Goal: Task Accomplishment & Management: Use online tool/utility

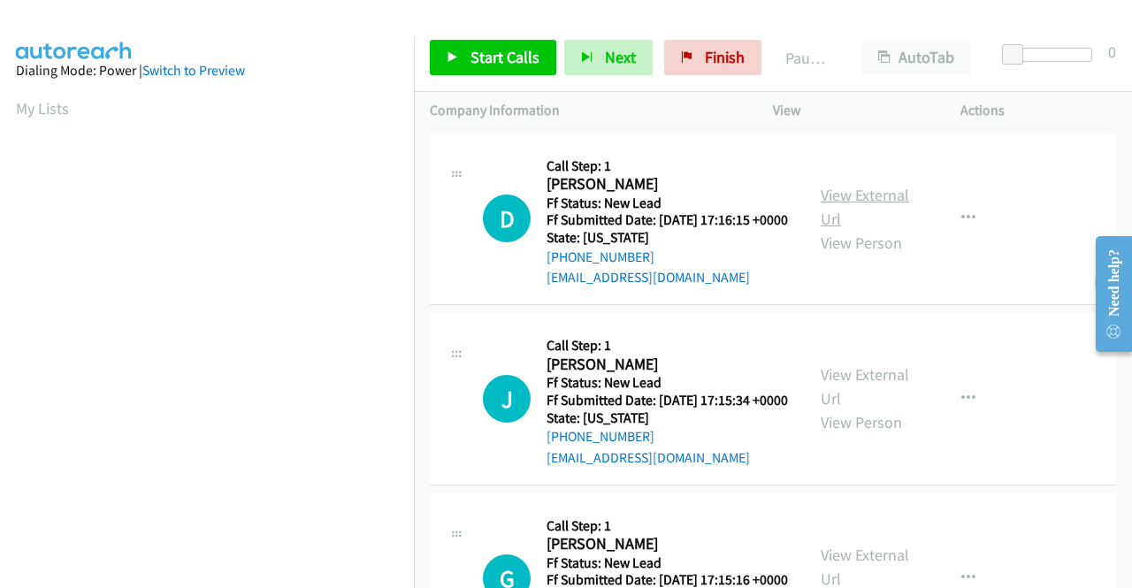
click at [851, 197] on link "View External Url" at bounding box center [865, 207] width 88 height 44
click at [858, 402] on link "View External Url" at bounding box center [865, 386] width 88 height 44
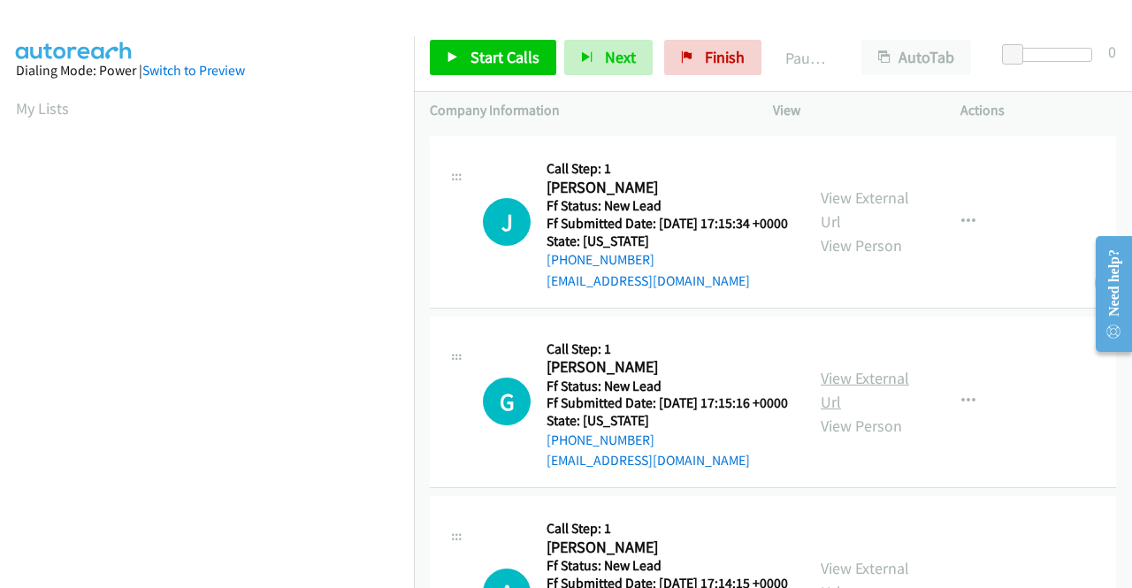
click at [876, 412] on link "View External Url" at bounding box center [865, 390] width 88 height 44
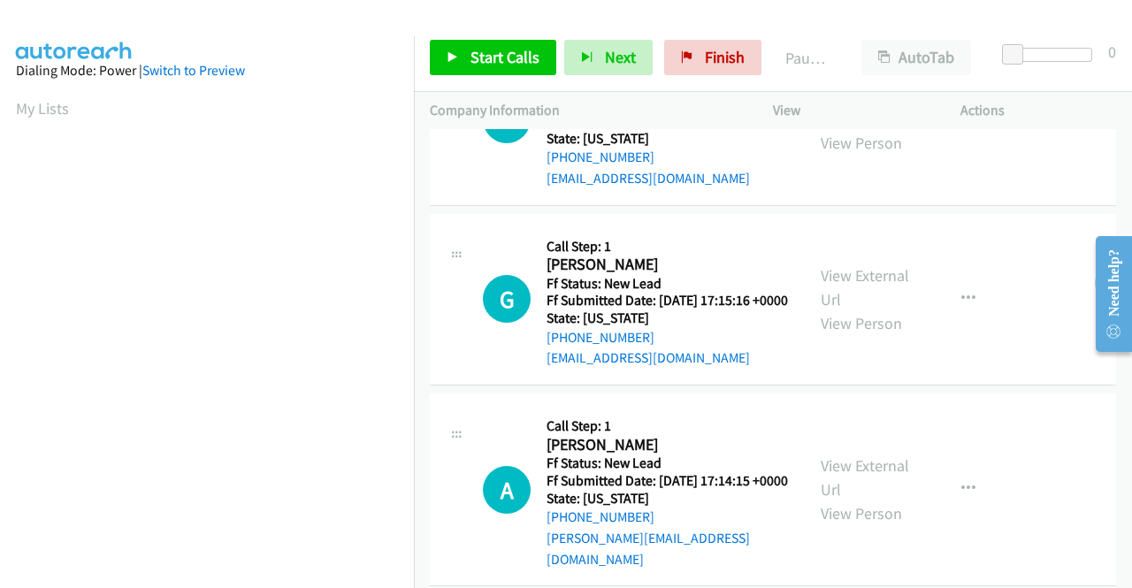
scroll to position [354, 0]
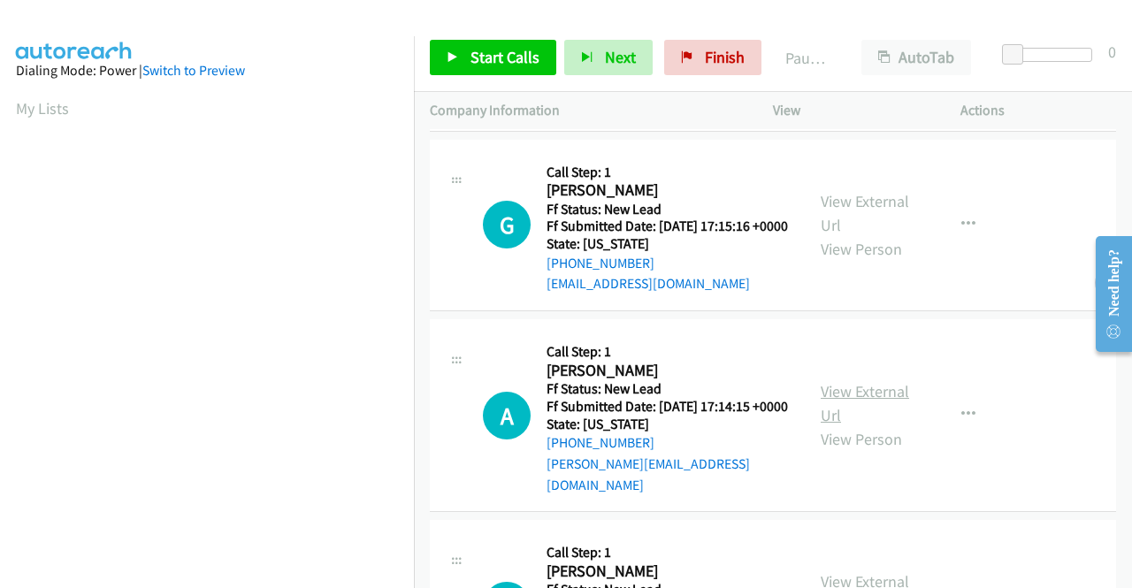
click at [854, 425] on link "View External Url" at bounding box center [865, 403] width 88 height 44
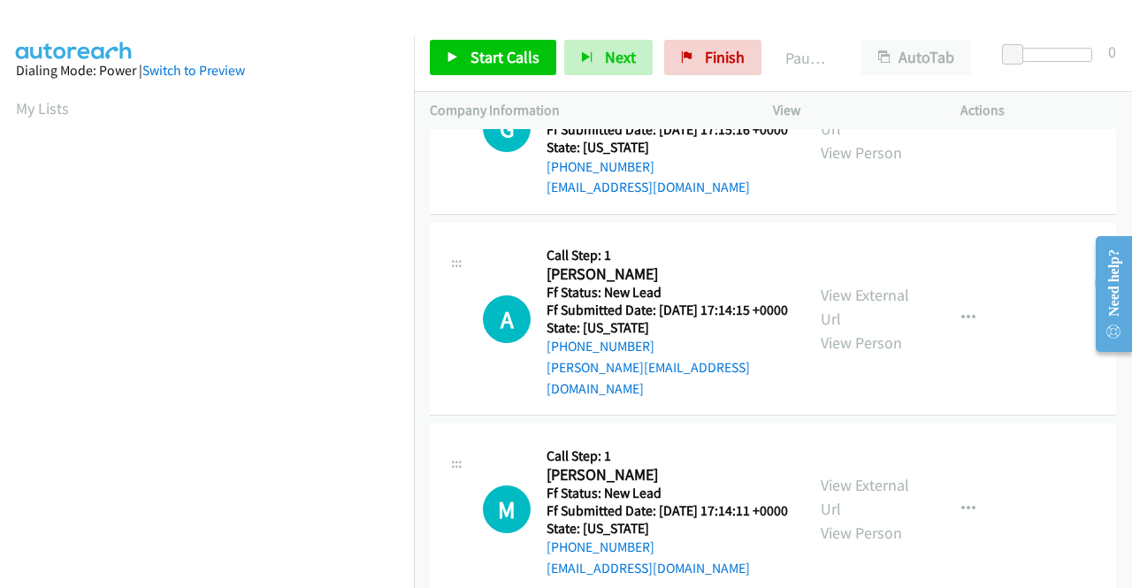
scroll to position [531, 0]
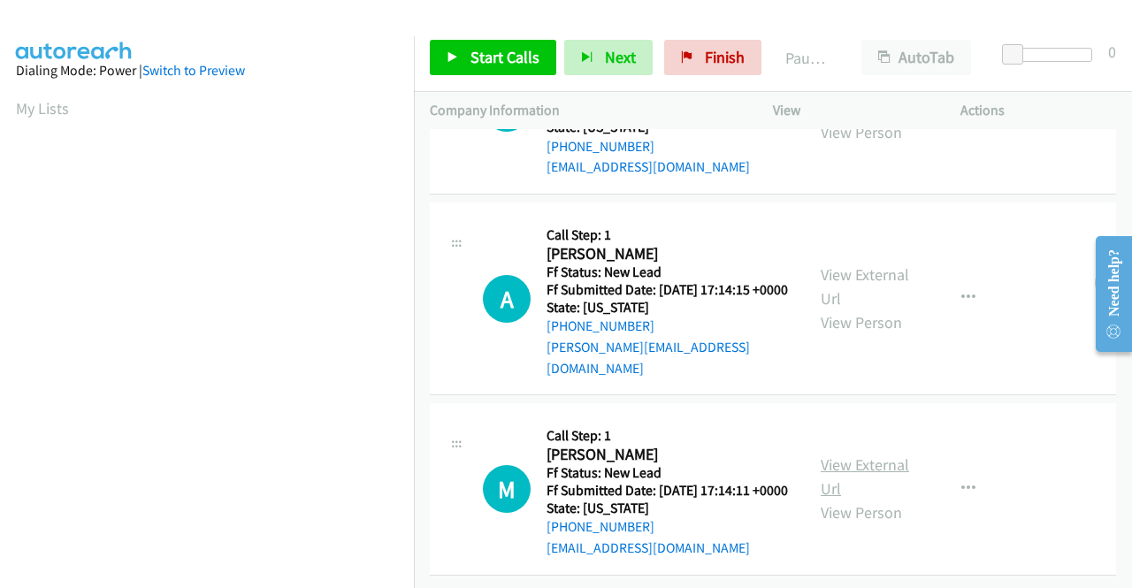
click at [830, 462] on link "View External Url" at bounding box center [865, 476] width 88 height 44
click at [456, 56] on icon at bounding box center [453, 58] width 12 height 12
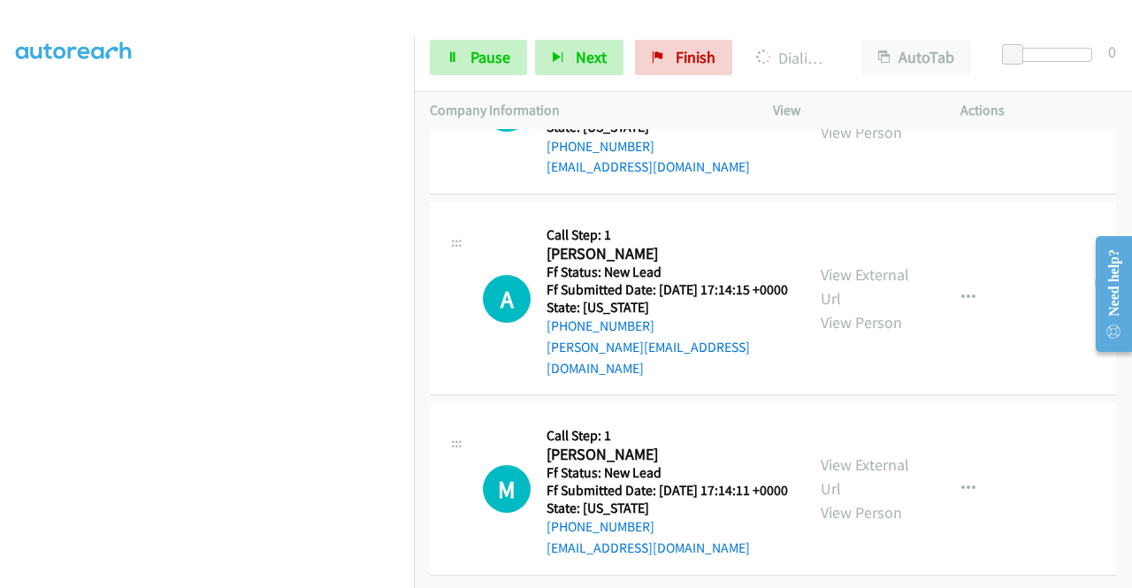
scroll to position [403, 0]
click at [465, 52] on link "Pause" at bounding box center [478, 57] width 97 height 35
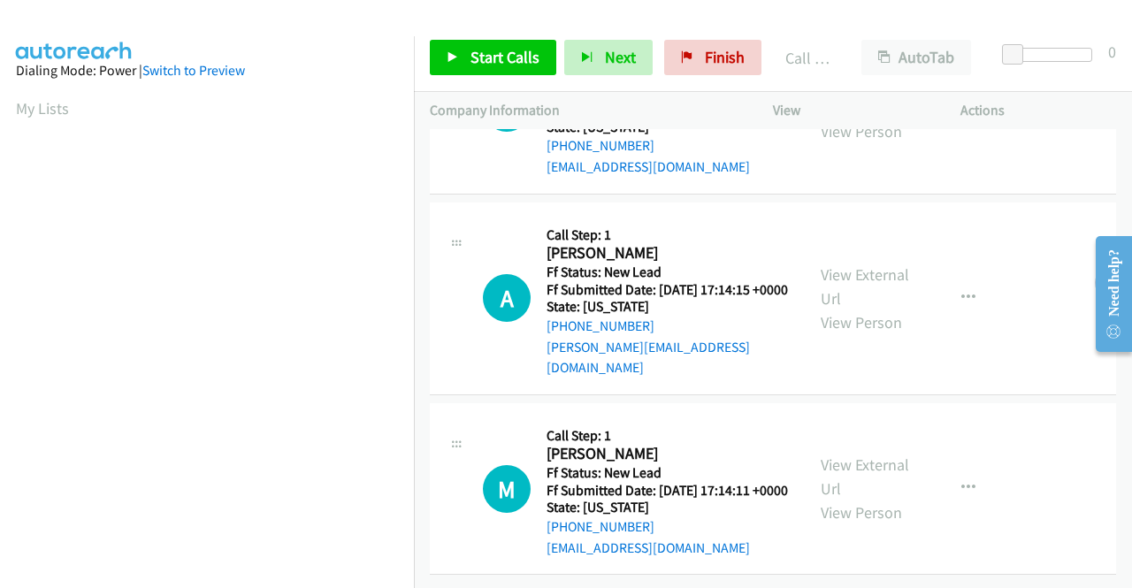
scroll to position [585, 0]
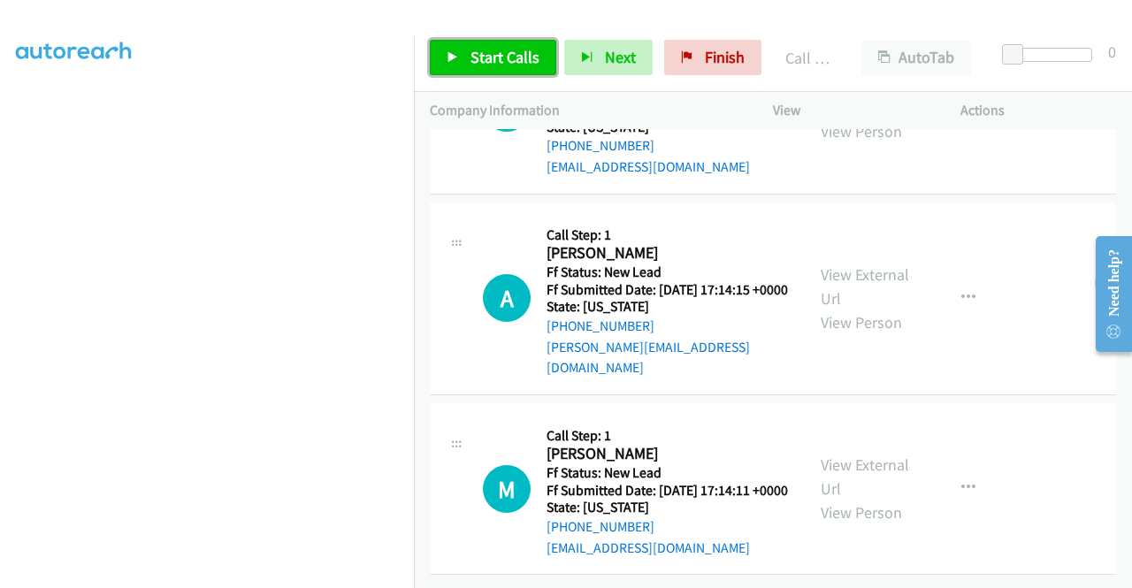
click at [488, 50] on span "Start Calls" at bounding box center [504, 57] width 69 height 20
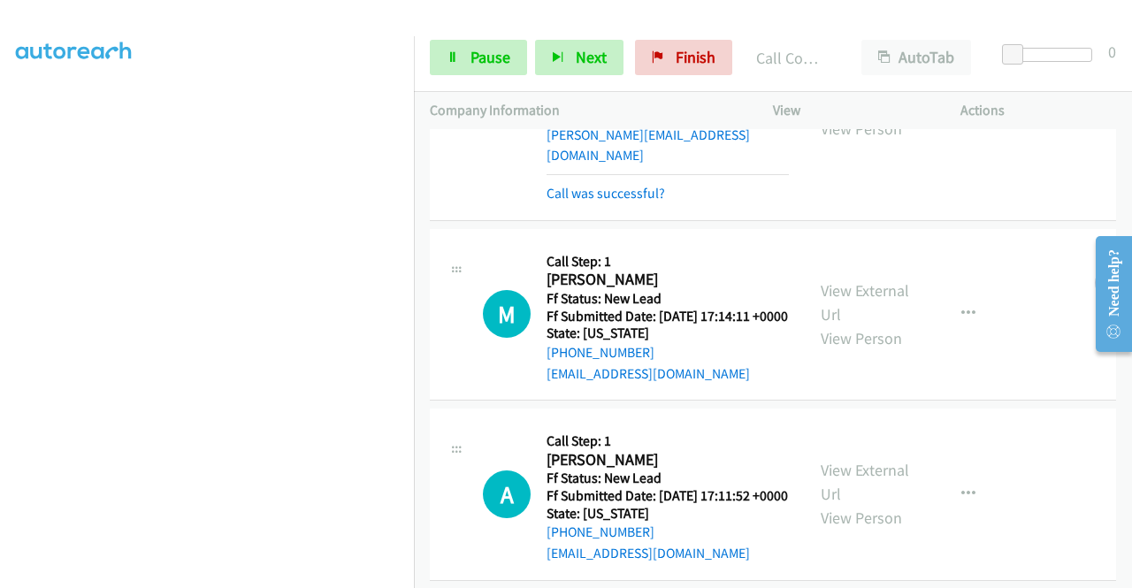
scroll to position [973, 0]
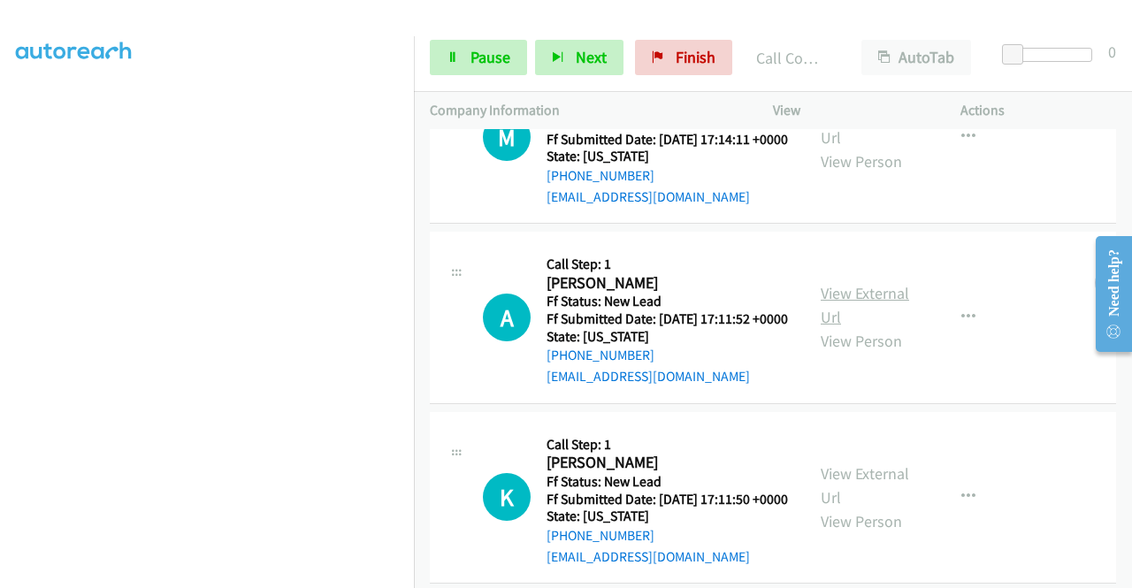
click at [865, 327] on link "View External Url" at bounding box center [865, 305] width 88 height 44
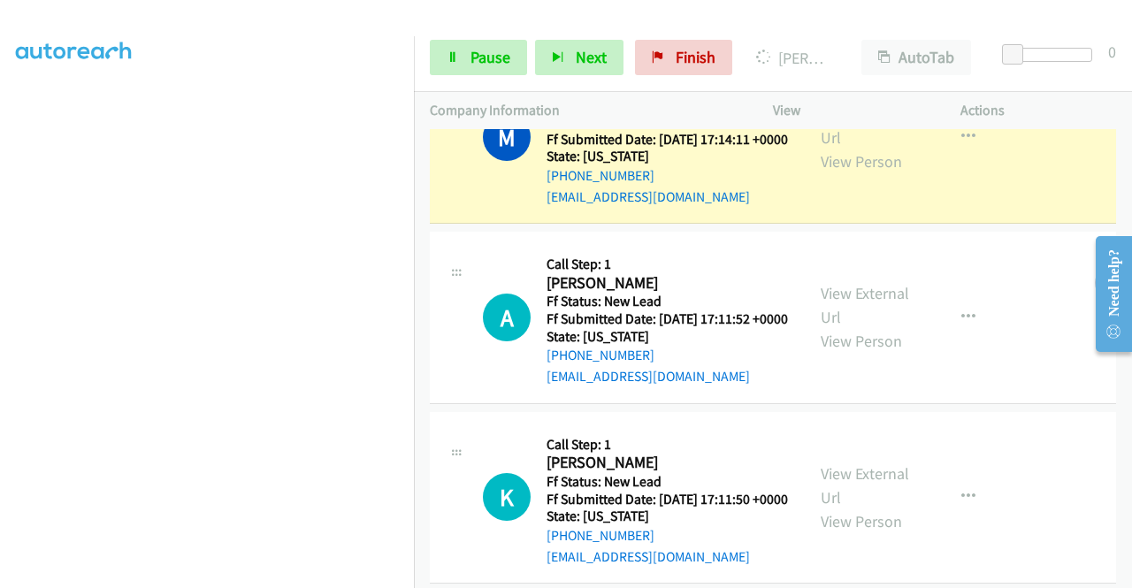
scroll to position [1149, 0]
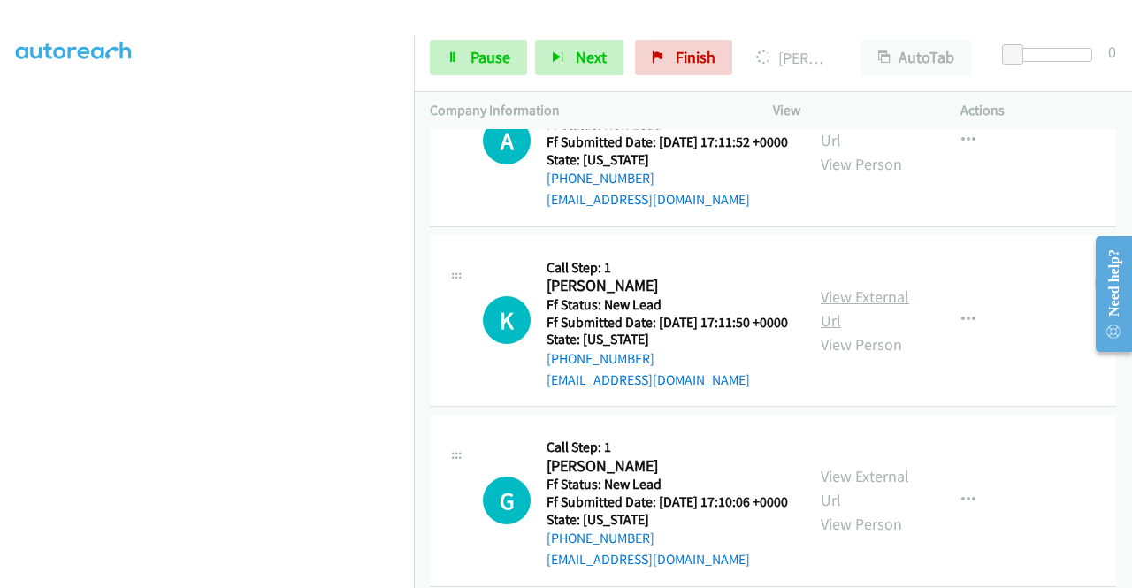
click at [872, 331] on link "View External Url" at bounding box center [865, 308] width 88 height 44
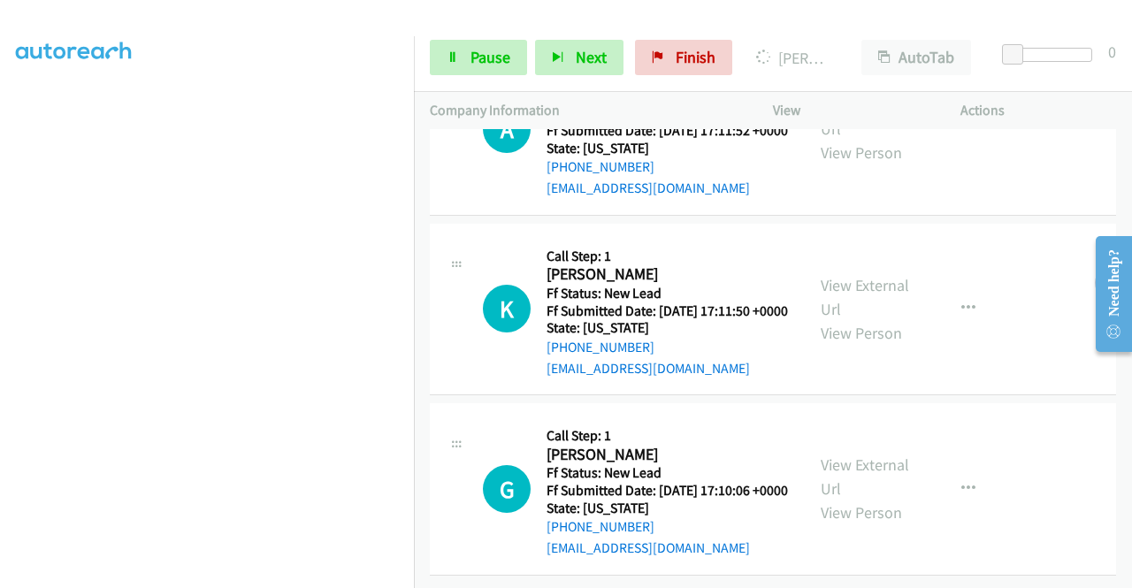
scroll to position [1289, 0]
click at [863, 454] on link "View External Url" at bounding box center [865, 476] width 88 height 44
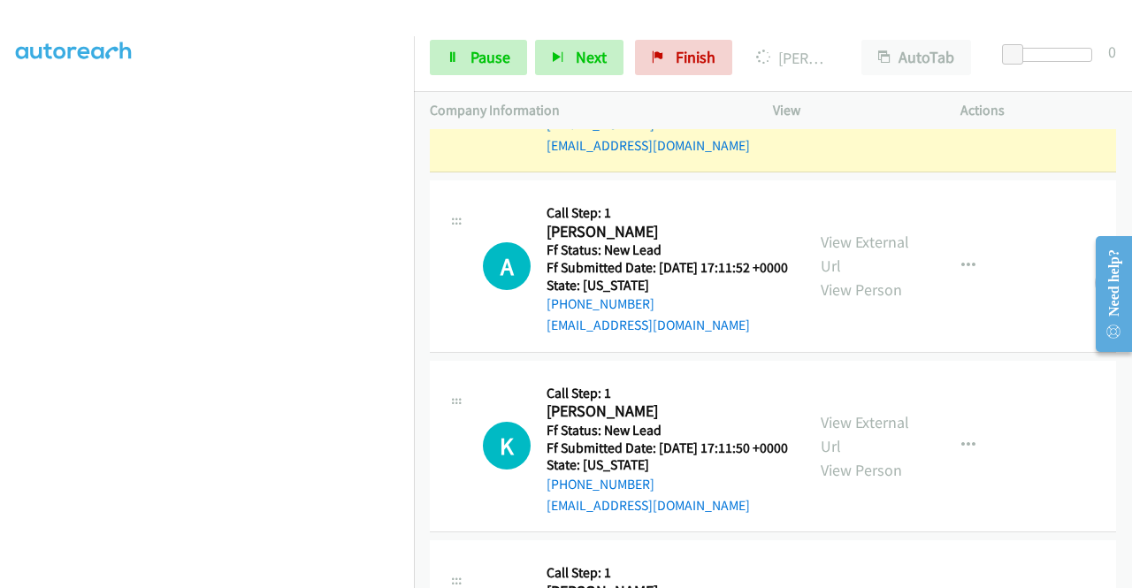
scroll to position [847, 0]
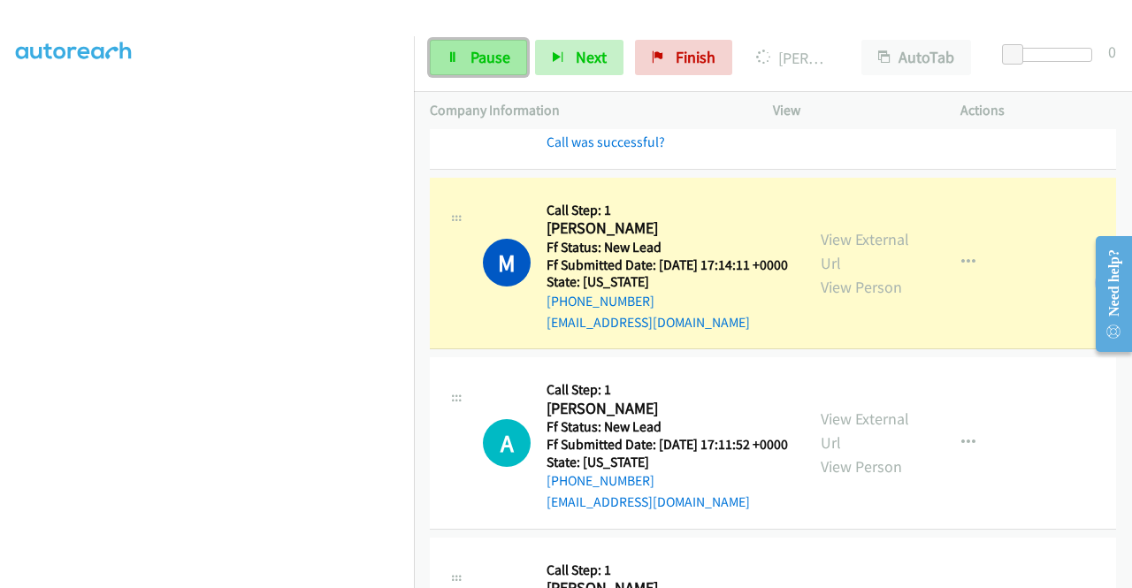
click at [462, 57] on link "Pause" at bounding box center [478, 57] width 97 height 35
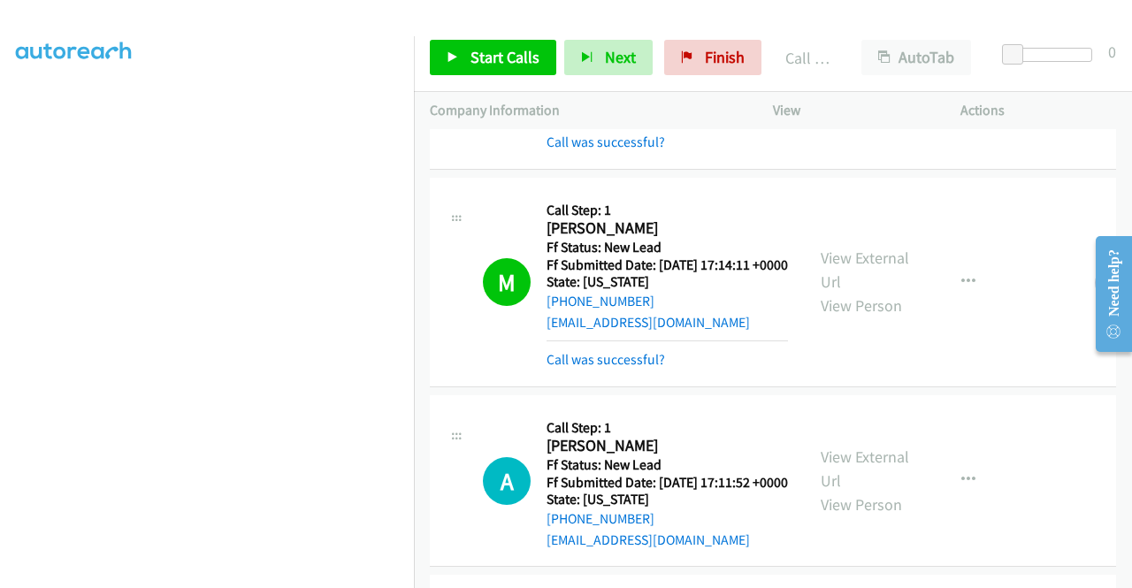
scroll to position [582, 0]
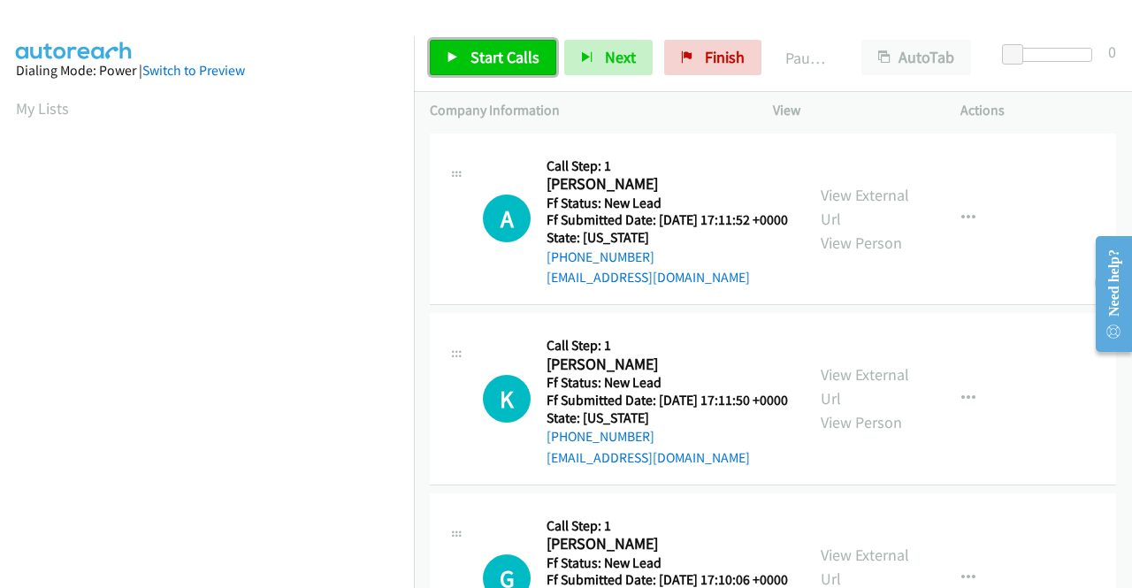
click at [487, 52] on span "Start Calls" at bounding box center [504, 57] width 69 height 20
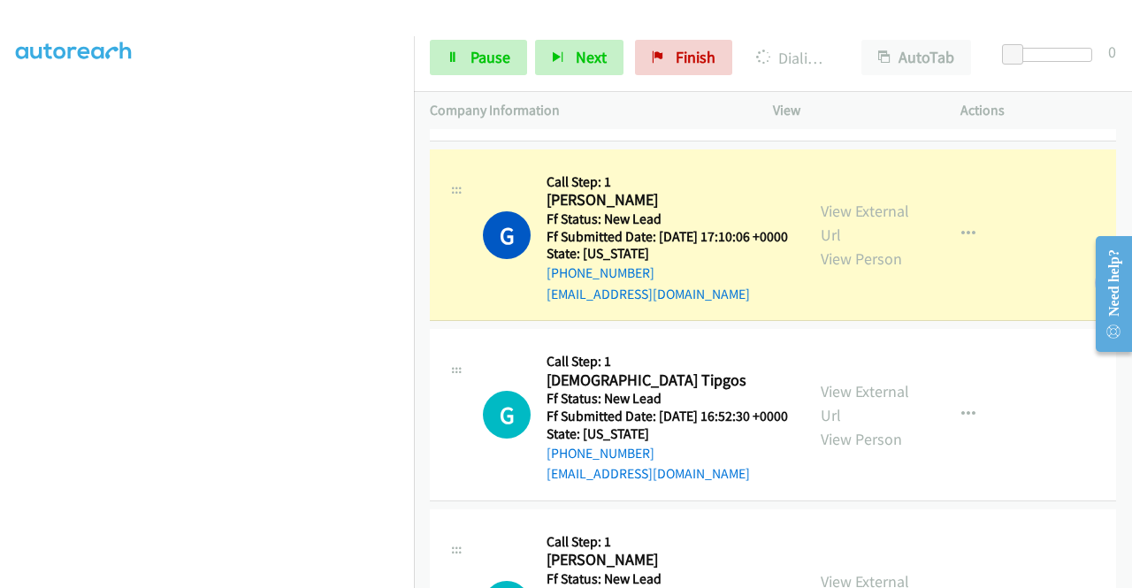
scroll to position [684, 0]
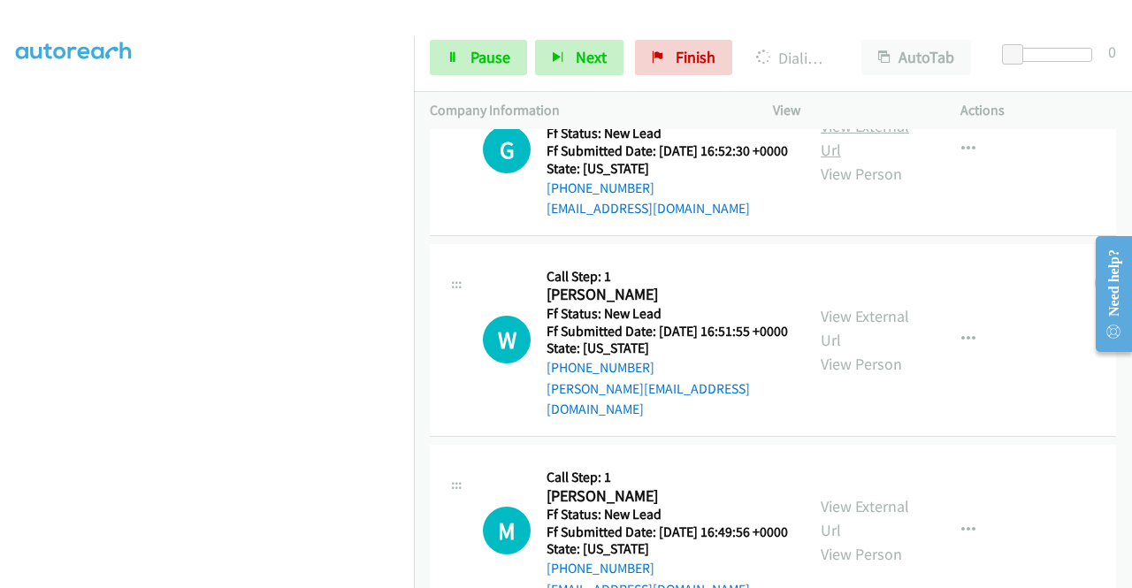
click at [867, 160] on link "View External Url" at bounding box center [865, 138] width 88 height 44
click at [847, 350] on link "View External Url" at bounding box center [865, 328] width 88 height 44
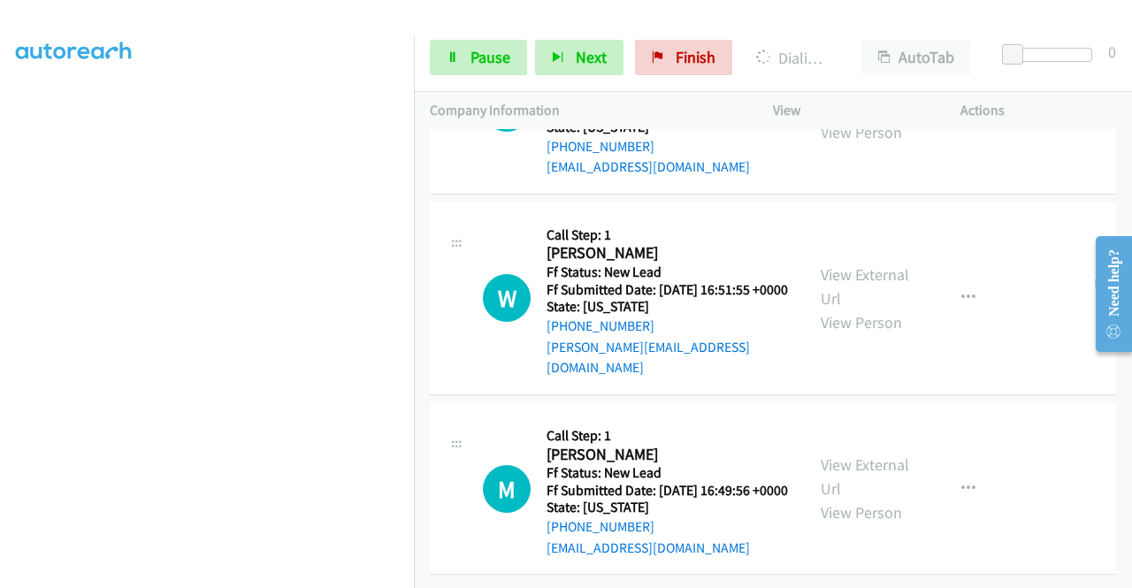
scroll to position [821, 0]
click at [821, 454] on link "View External Url" at bounding box center [865, 476] width 88 height 44
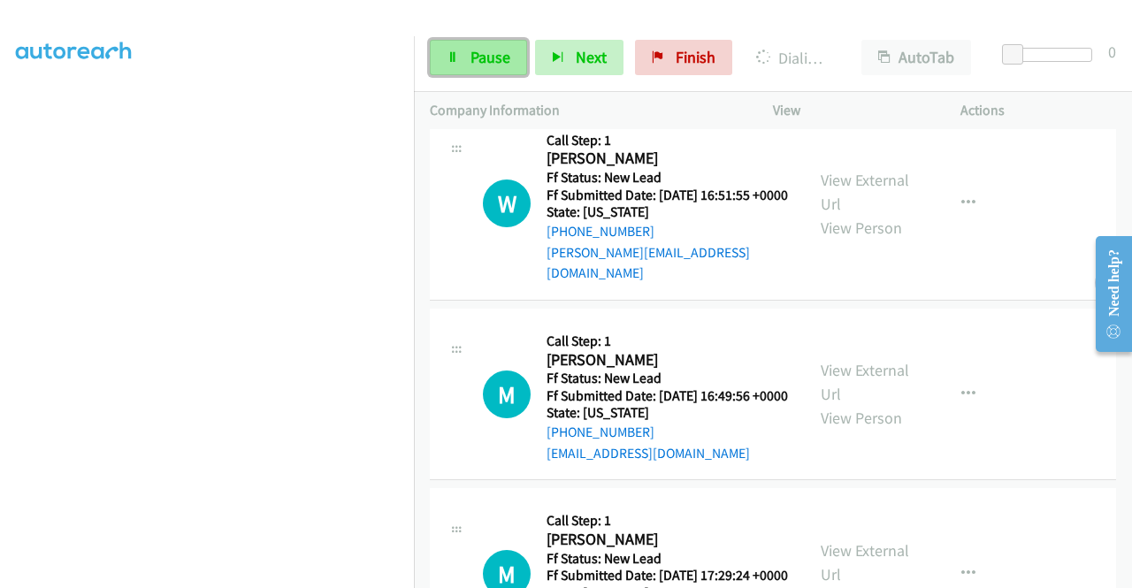
click at [467, 59] on link "Pause" at bounding box center [478, 57] width 97 height 35
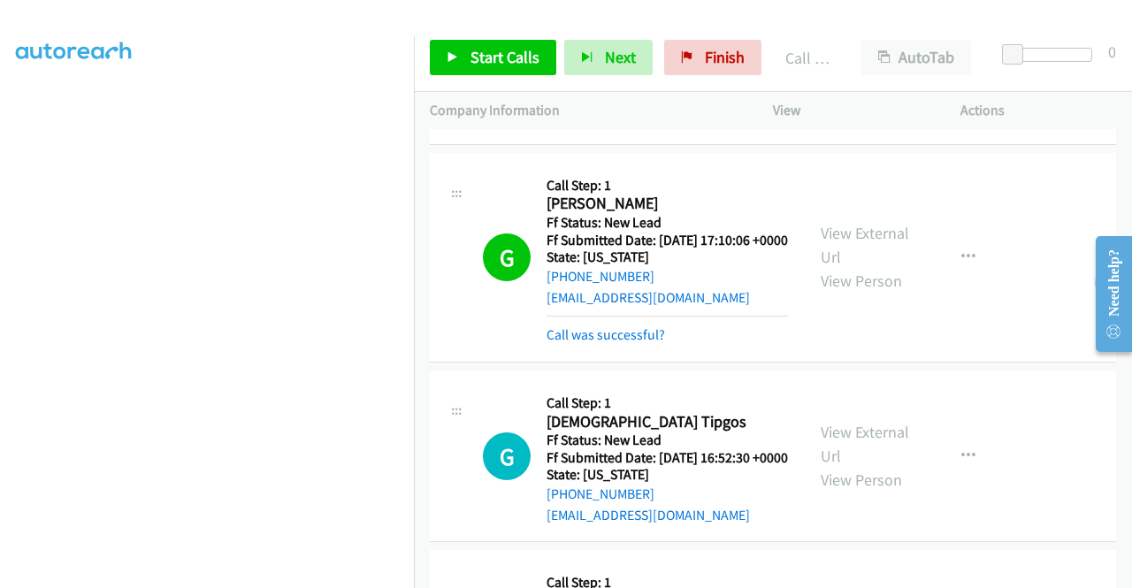
scroll to position [681, 0]
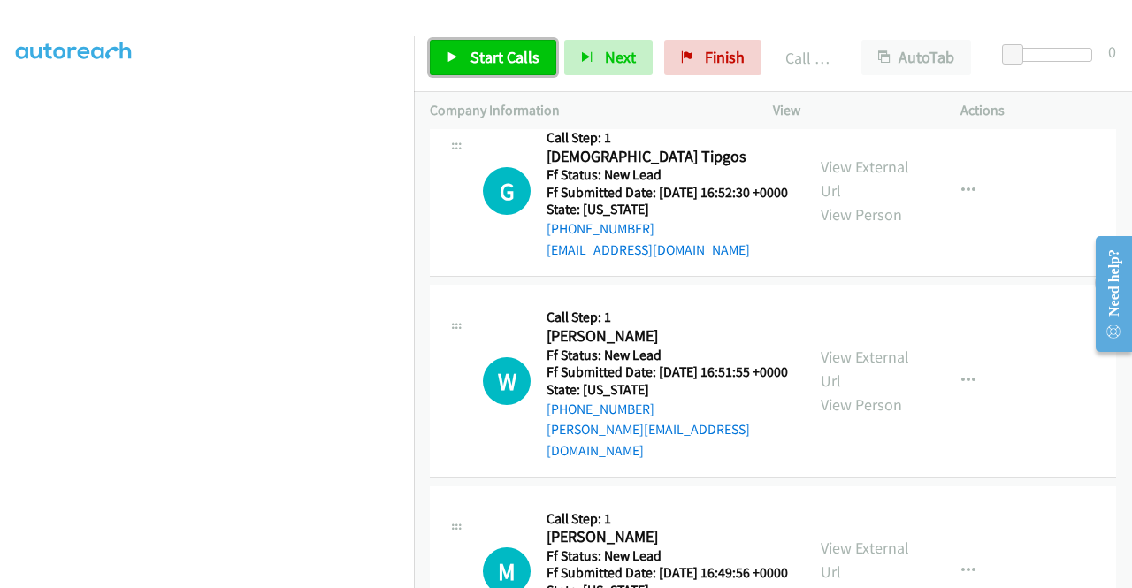
drag, startPoint x: 484, startPoint y: 52, endPoint x: 511, endPoint y: 47, distance: 27.9
click at [484, 52] on span "Start Calls" at bounding box center [504, 57] width 69 height 20
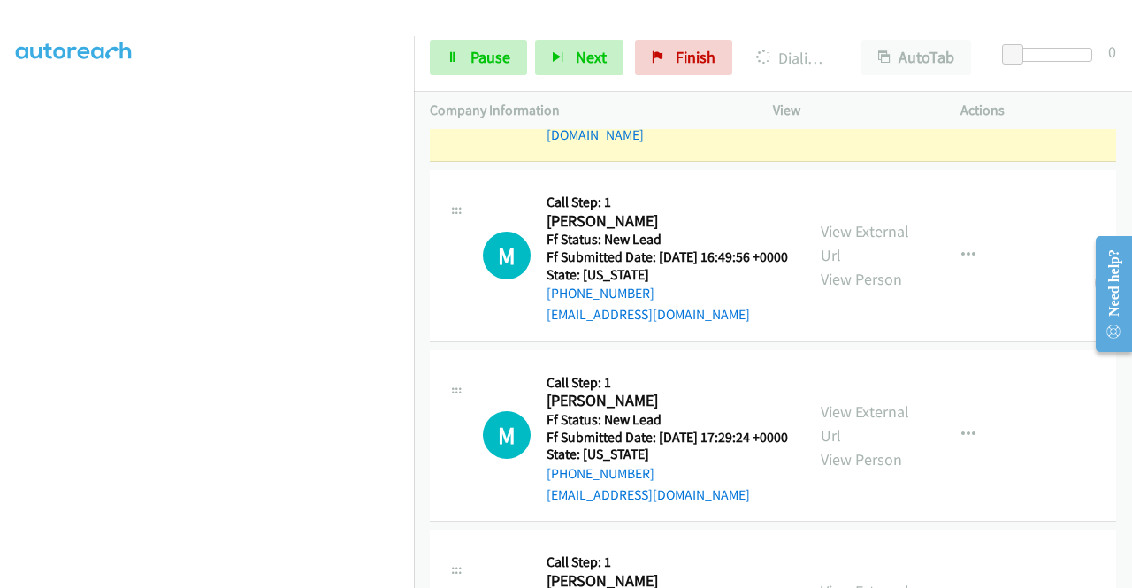
scroll to position [1211, 0]
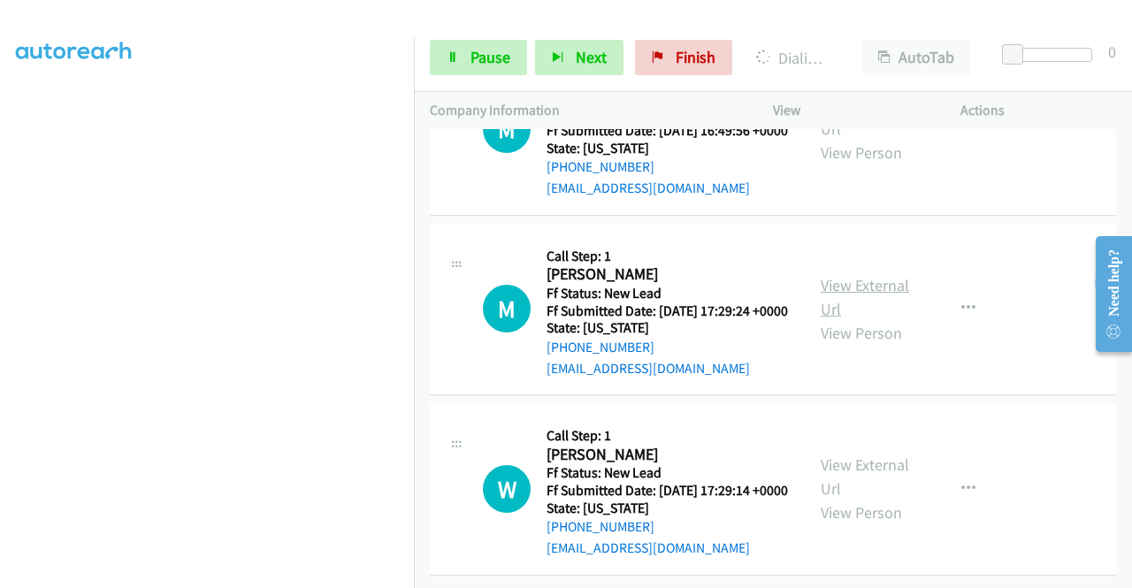
click at [876, 319] on link "View External Url" at bounding box center [865, 297] width 88 height 44
click at [872, 454] on link "View External Url" at bounding box center [865, 476] width 88 height 44
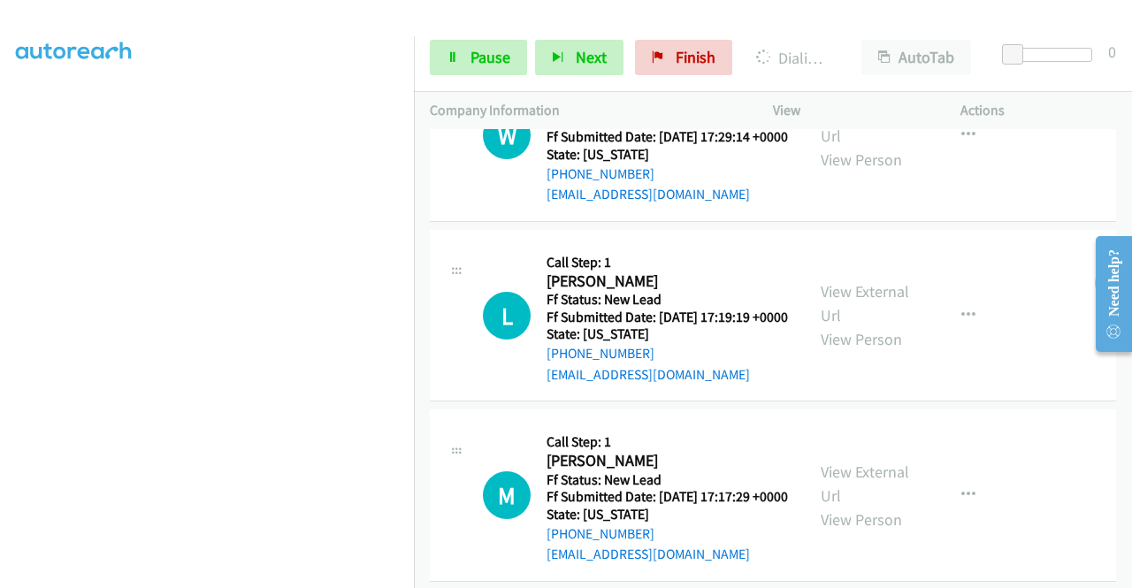
scroll to position [1669, 0]
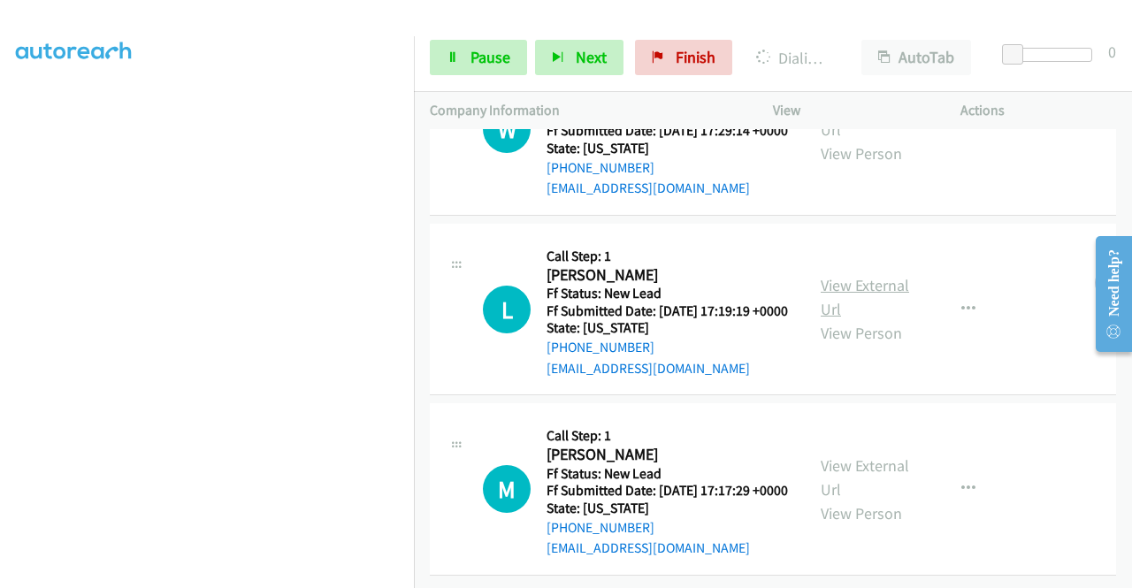
click at [858, 319] on link "View External Url" at bounding box center [865, 297] width 88 height 44
click at [872, 500] on link "View External Url" at bounding box center [865, 477] width 88 height 44
click at [884, 318] on link "View External Url" at bounding box center [865, 296] width 88 height 44
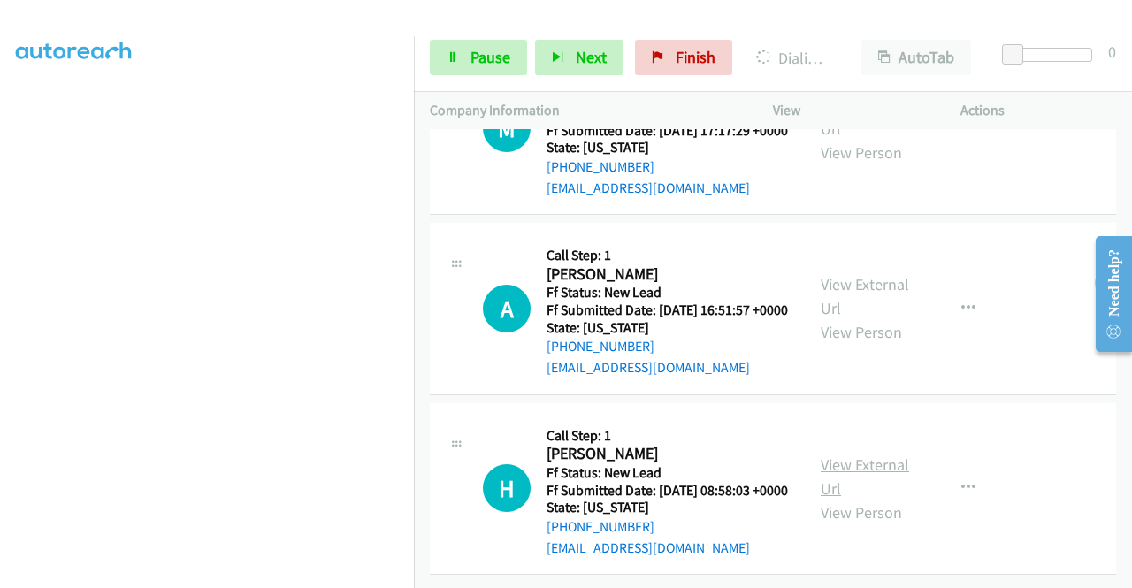
click at [851, 454] on link "View External Url" at bounding box center [865, 476] width 88 height 44
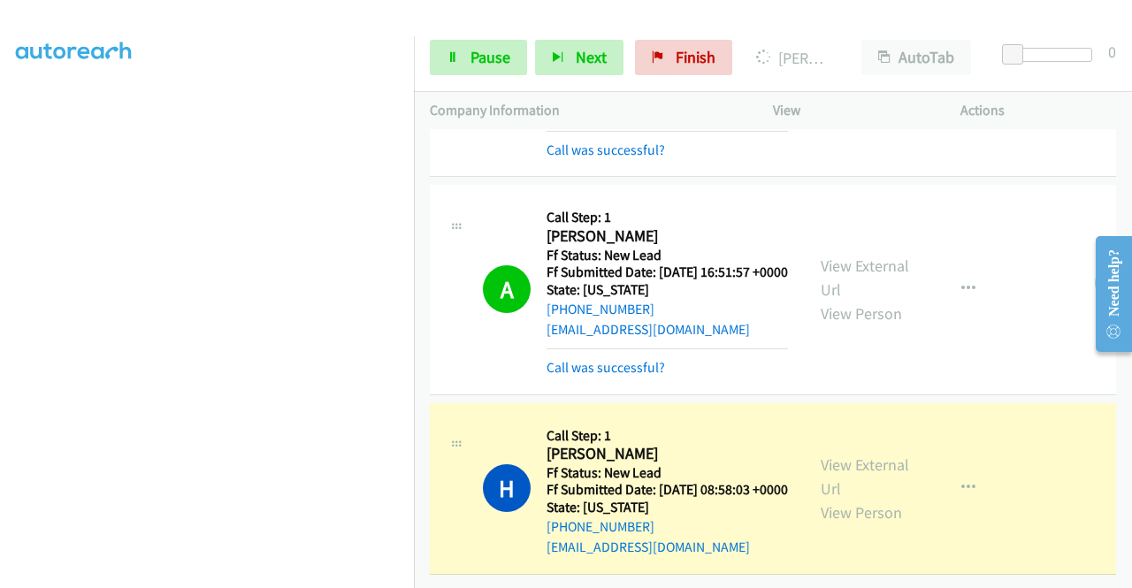
scroll to position [0, 0]
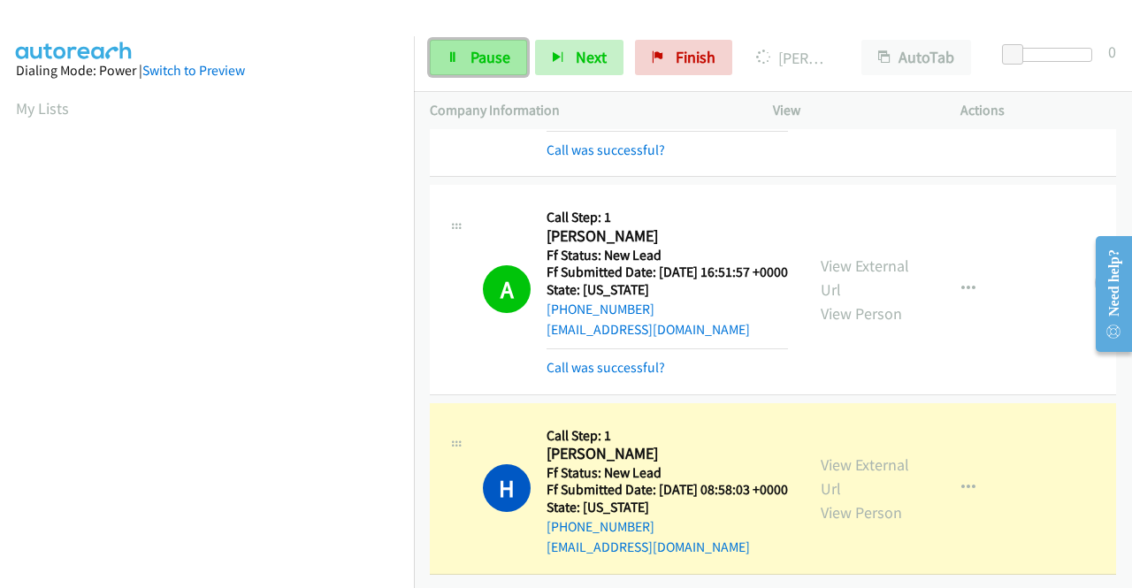
click at [470, 56] on span "Pause" at bounding box center [490, 57] width 40 height 20
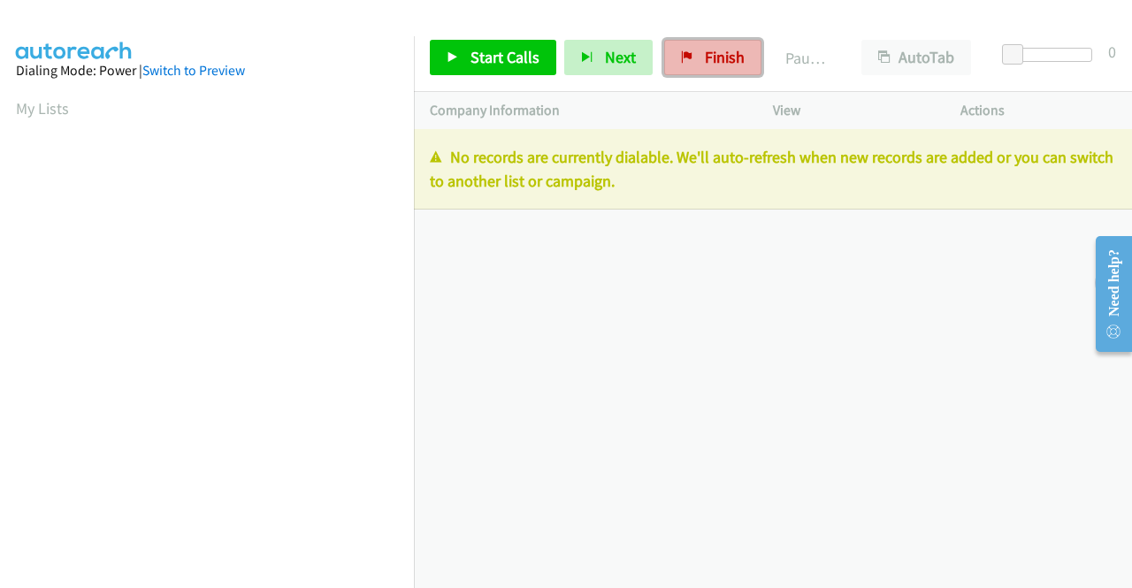
click at [707, 52] on span "Finish" at bounding box center [725, 57] width 40 height 20
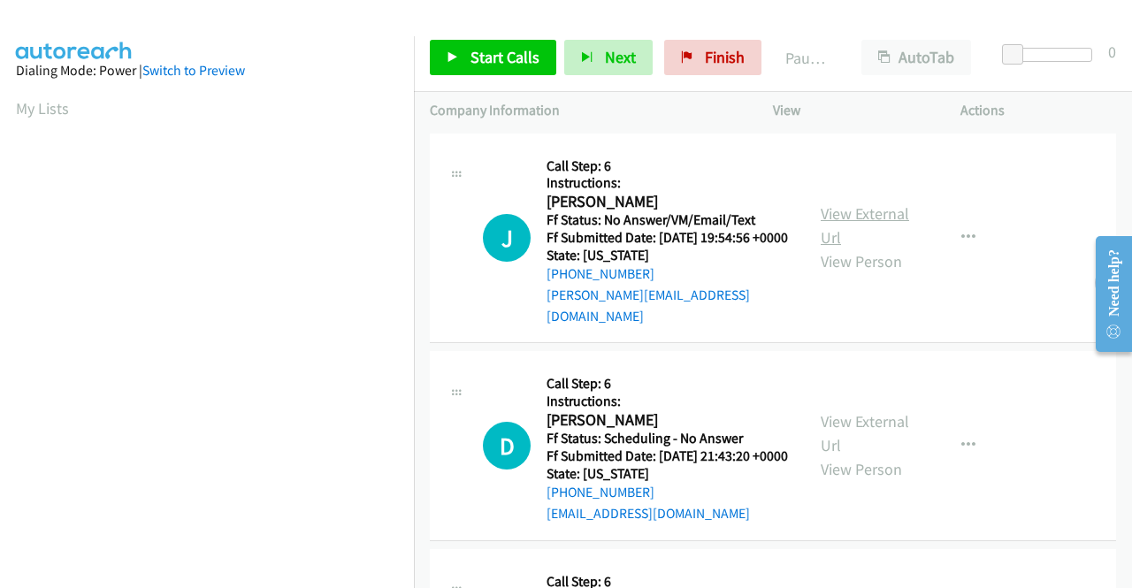
click at [865, 207] on link "View External Url" at bounding box center [865, 225] width 88 height 44
click at [878, 426] on link "View External Url" at bounding box center [865, 433] width 88 height 44
click at [499, 65] on span "Start Calls" at bounding box center [504, 57] width 69 height 20
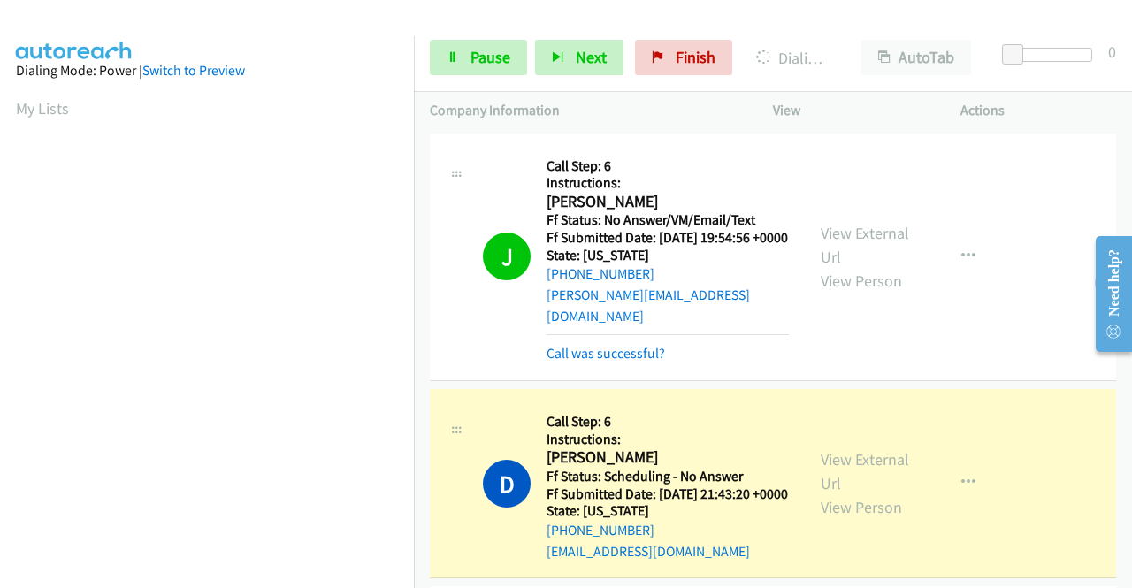
scroll to position [354, 0]
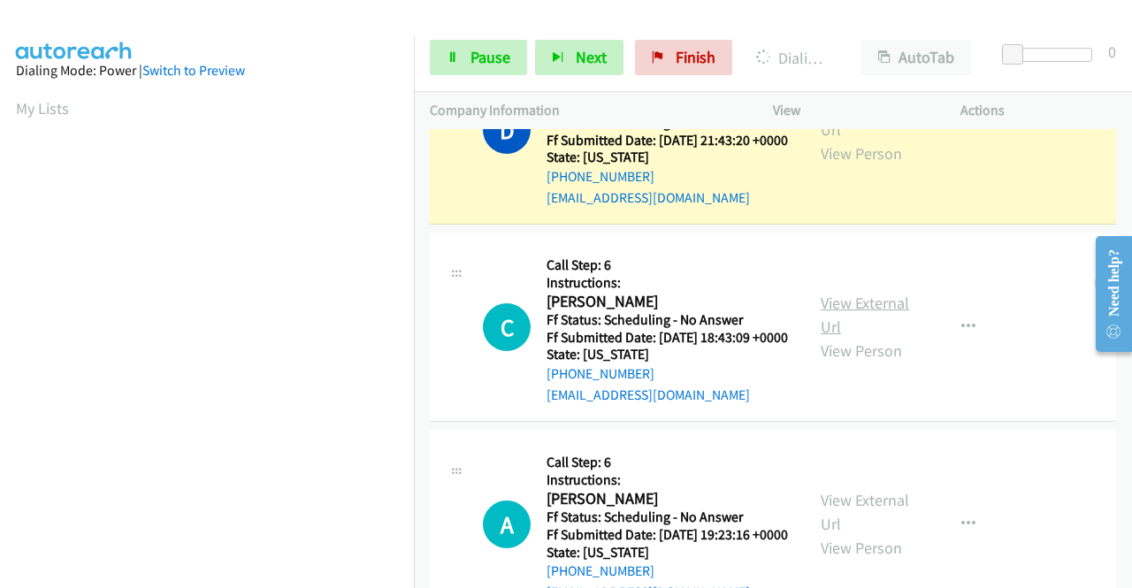
click at [839, 323] on link "View External Url" at bounding box center [865, 315] width 88 height 44
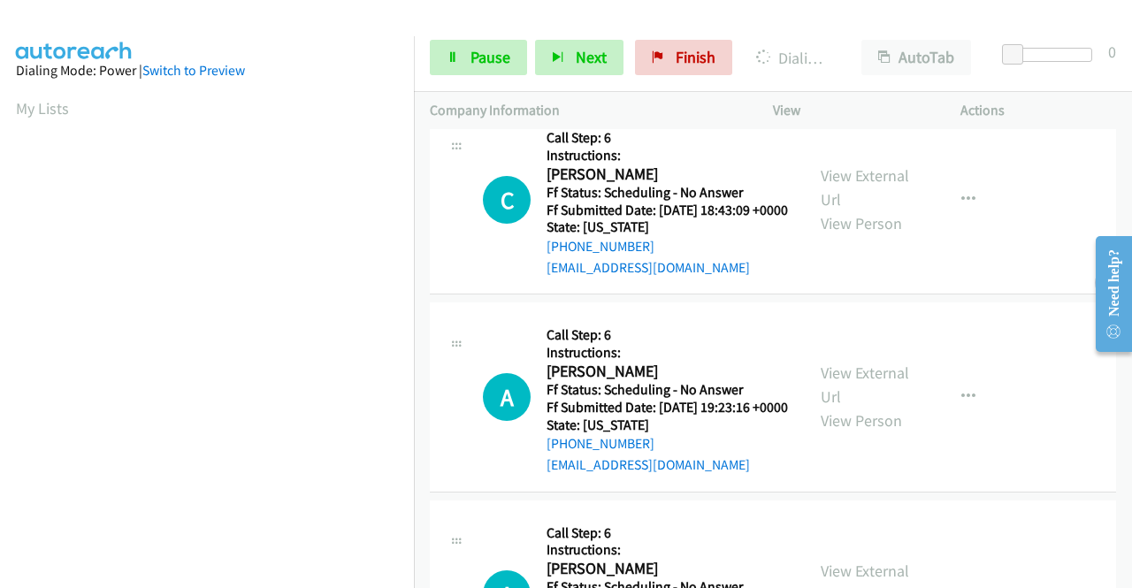
scroll to position [531, 0]
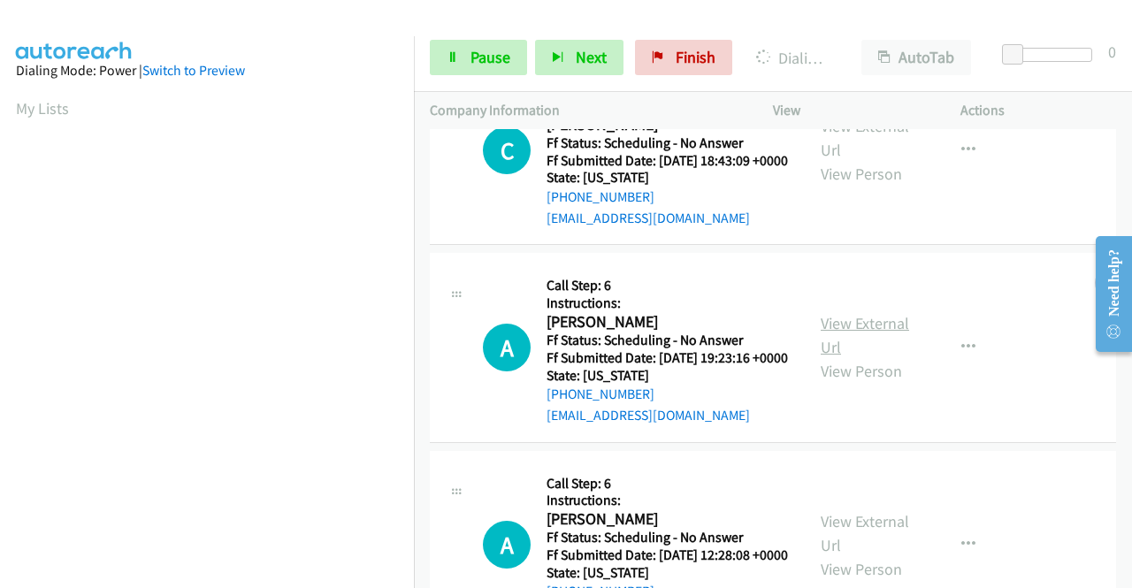
click at [865, 356] on link "View External Url" at bounding box center [865, 335] width 88 height 44
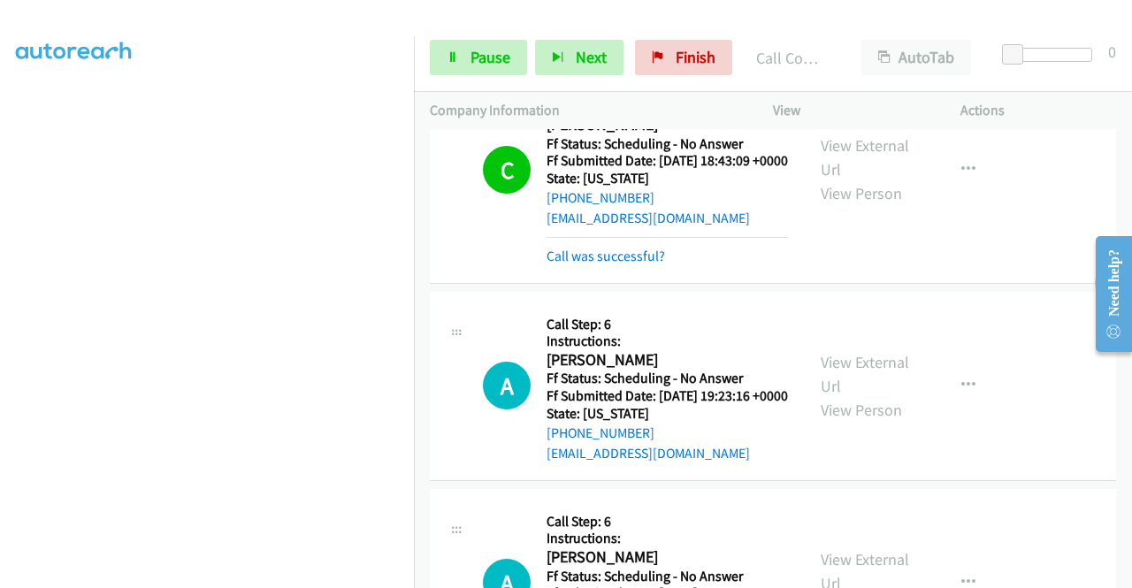
scroll to position [744, 0]
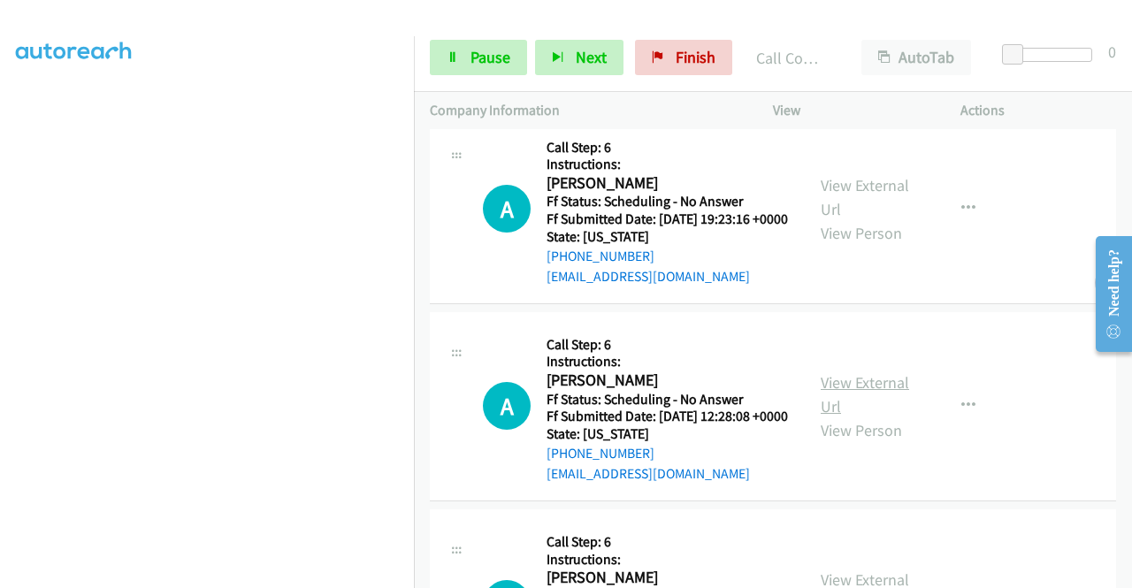
click at [864, 416] on link "View External Url" at bounding box center [865, 394] width 88 height 44
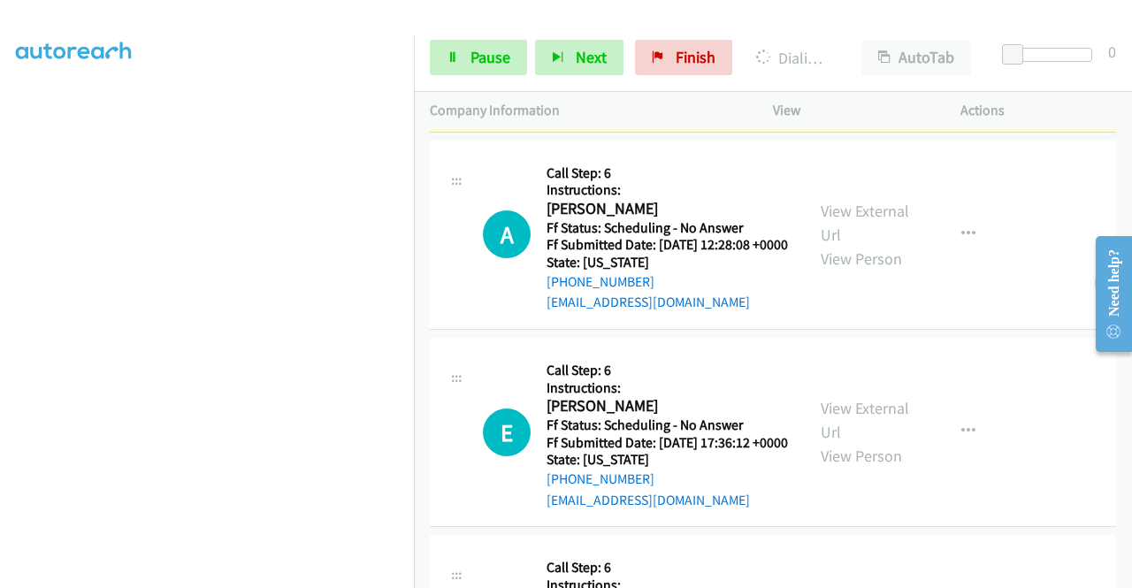
scroll to position [921, 0]
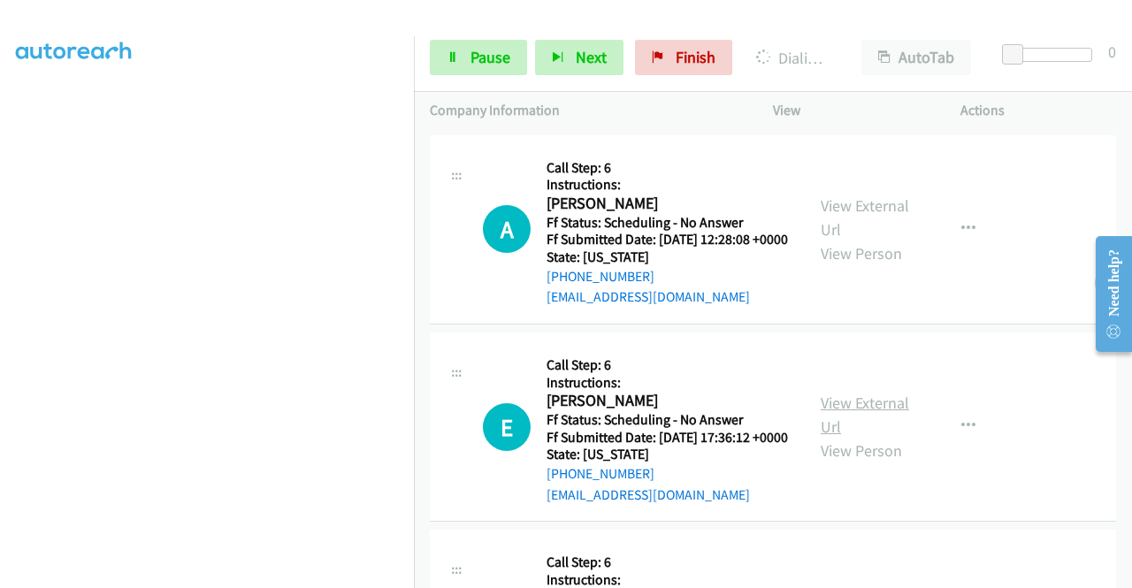
click at [867, 437] on link "View External Url" at bounding box center [865, 415] width 88 height 44
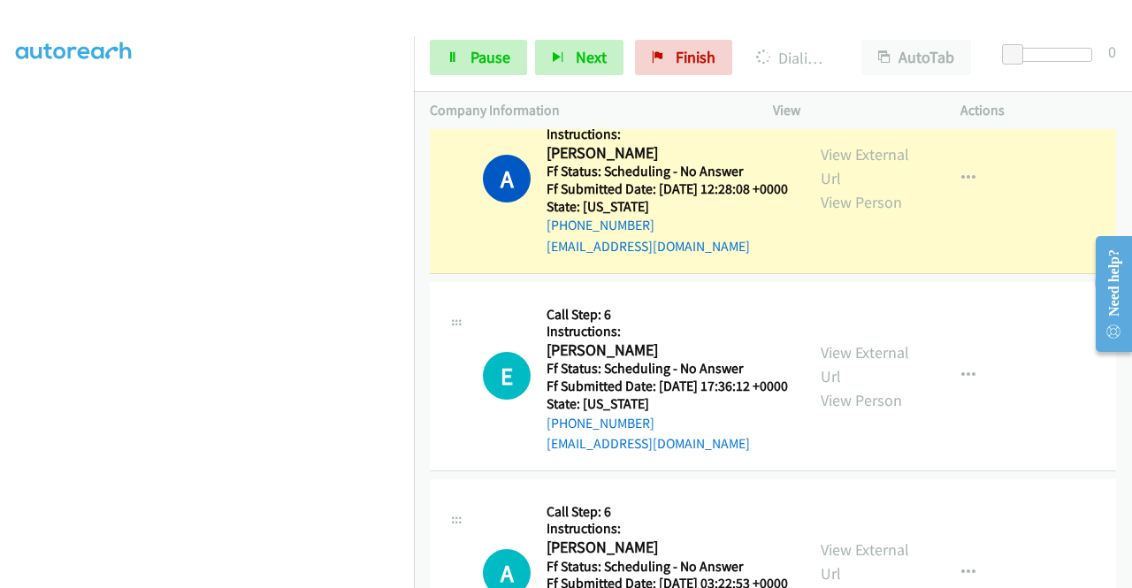
scroll to position [1275, 0]
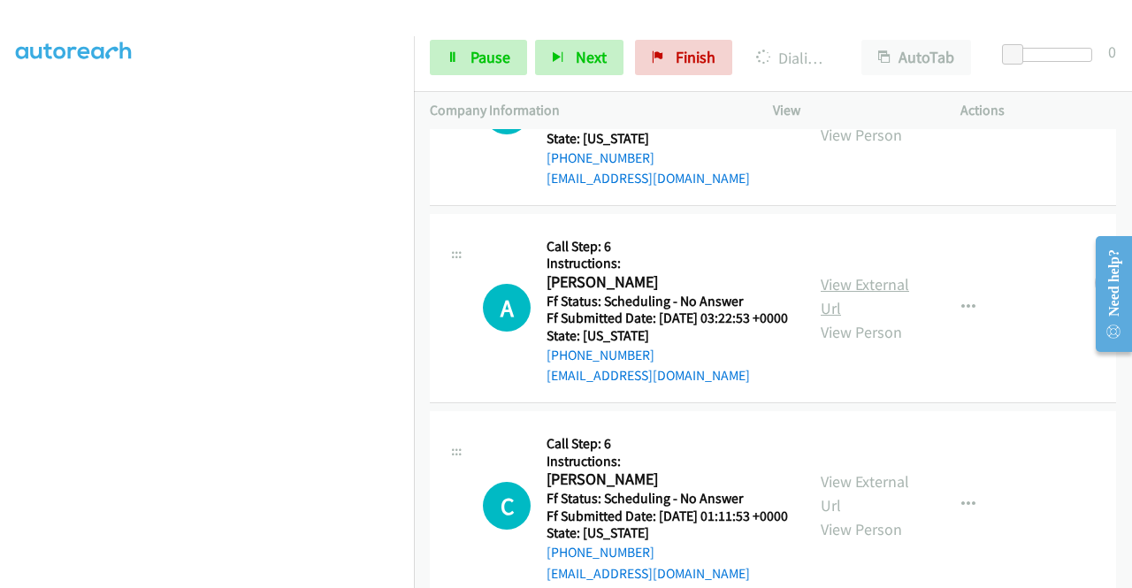
click at [847, 318] on link "View External Url" at bounding box center [865, 296] width 88 height 44
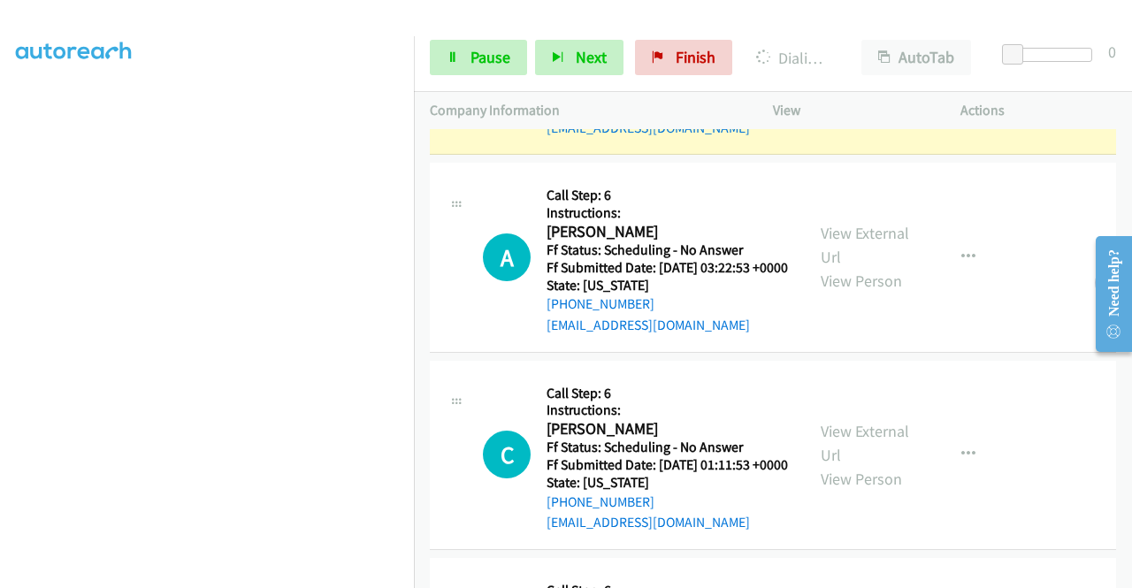
scroll to position [1540, 0]
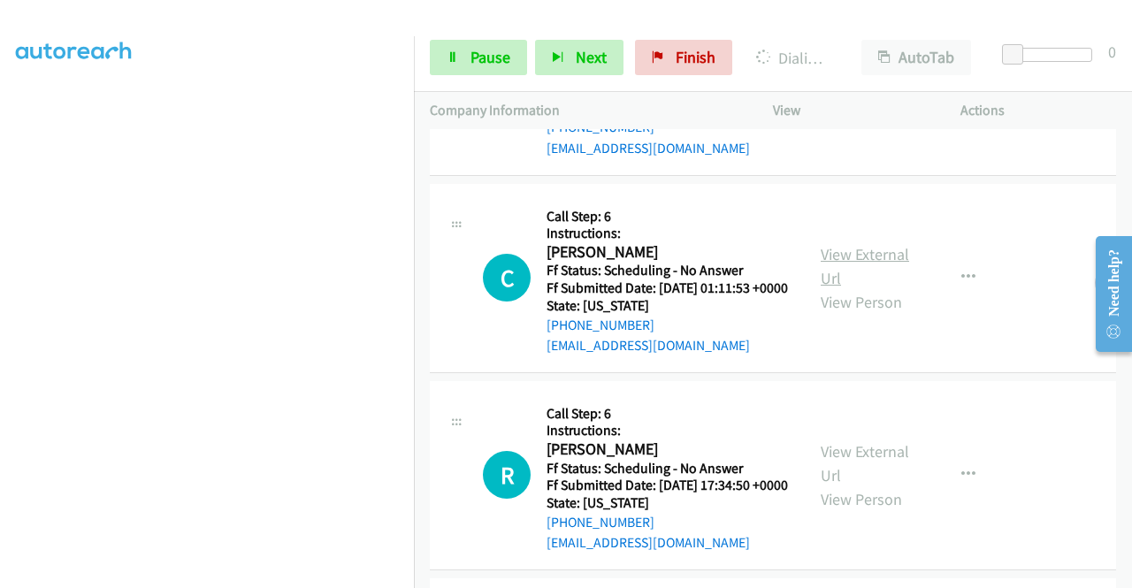
click at [882, 288] on link "View External Url" at bounding box center [865, 266] width 88 height 44
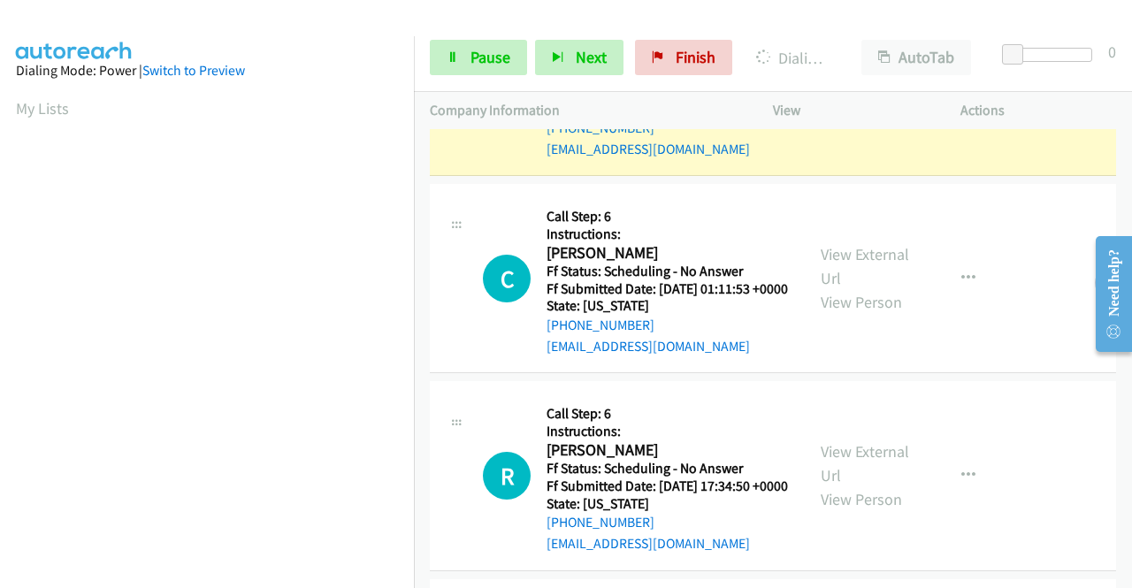
scroll to position [1754, 0]
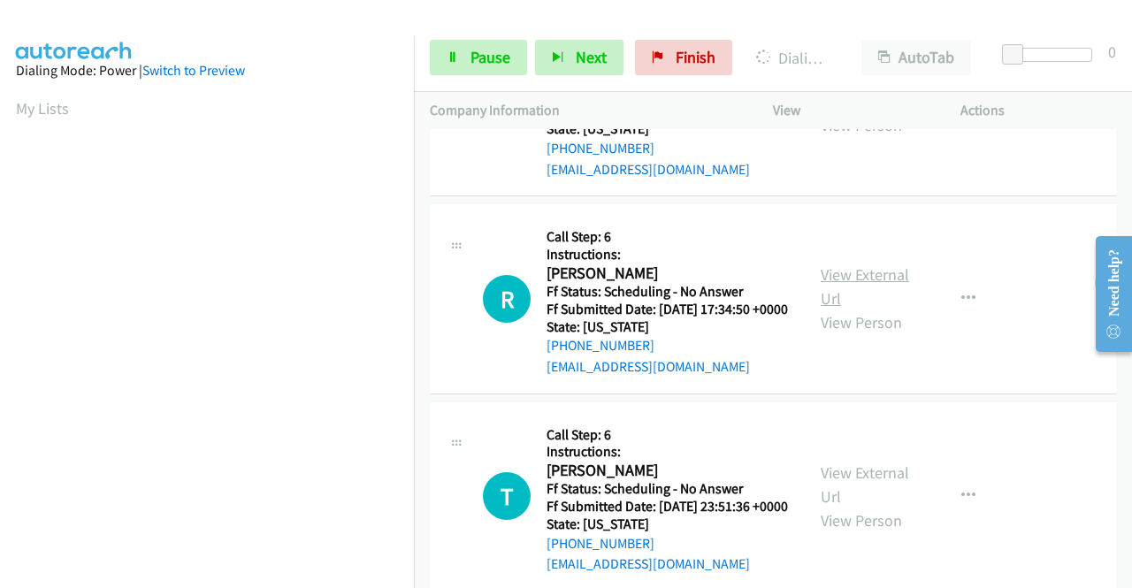
click at [844, 309] on link "View External Url" at bounding box center [865, 286] width 88 height 44
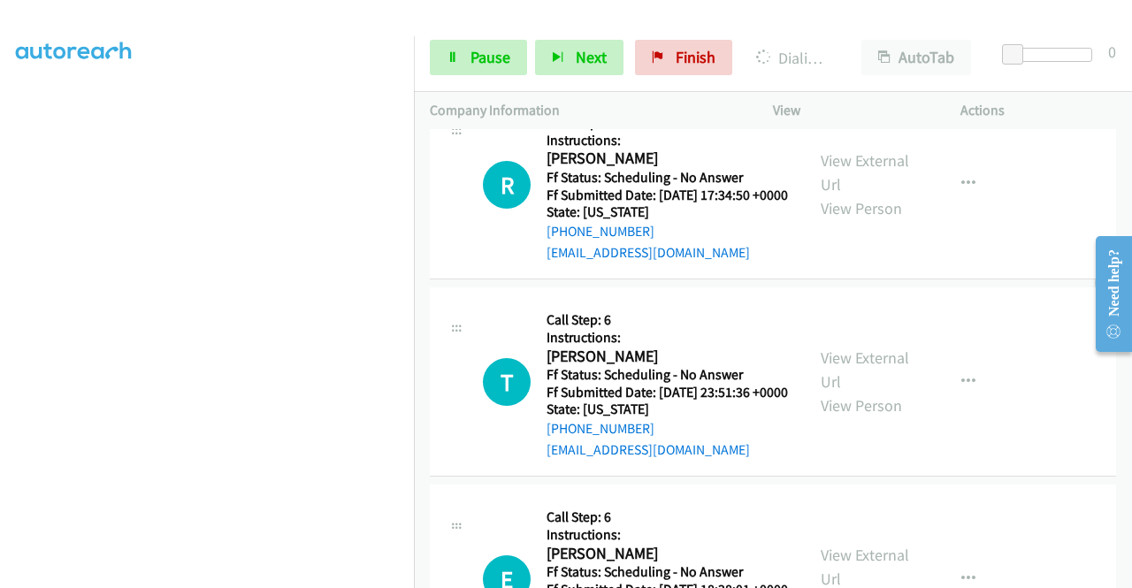
scroll to position [2057, 0]
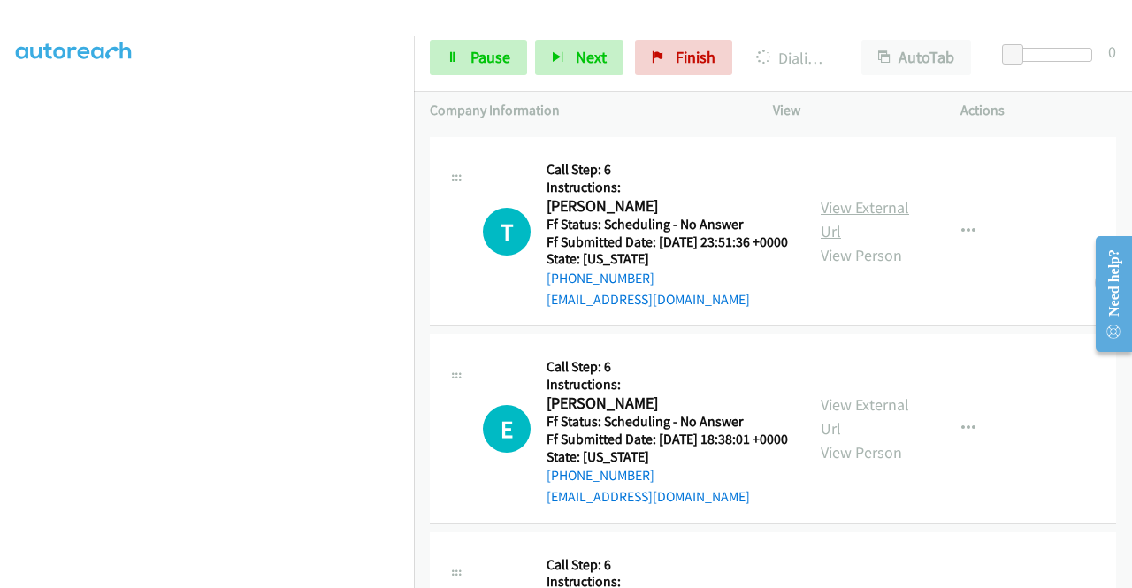
click at [835, 241] on link "View External Url" at bounding box center [865, 219] width 88 height 44
click at [865, 439] on link "View External Url" at bounding box center [865, 416] width 88 height 44
click at [332, 578] on aside "Dialing Mode: Power | Switch to Preview My Lists" at bounding box center [207, 134] width 414 height 979
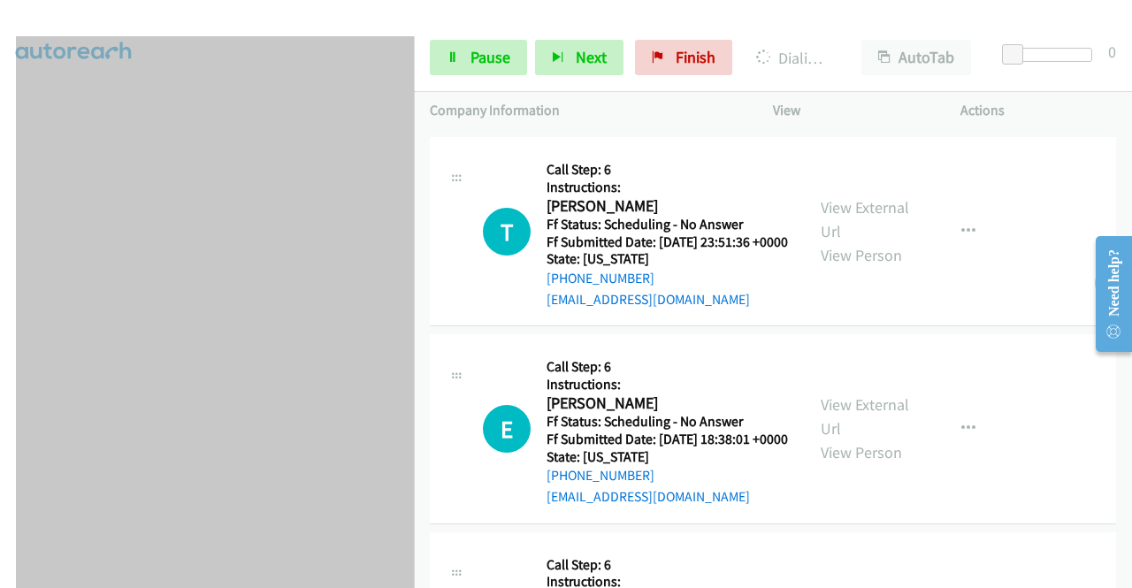
scroll to position [0, 0]
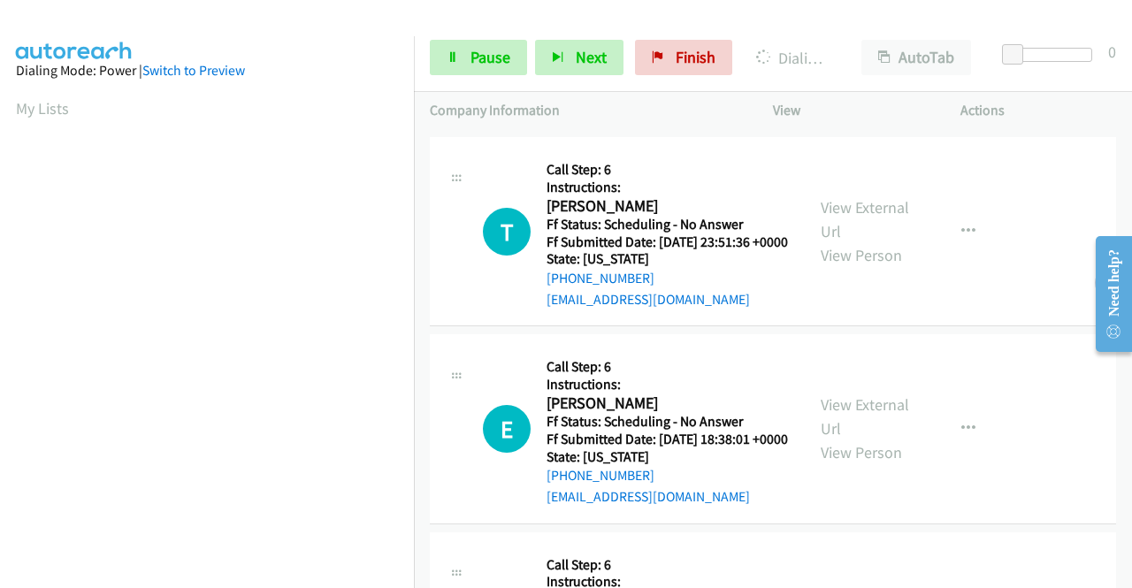
click at [421, 486] on td "E Callback Scheduled Call Step: 6 Instructions: Elizabeth Borges America/New_Yo…" at bounding box center [773, 429] width 718 height 197
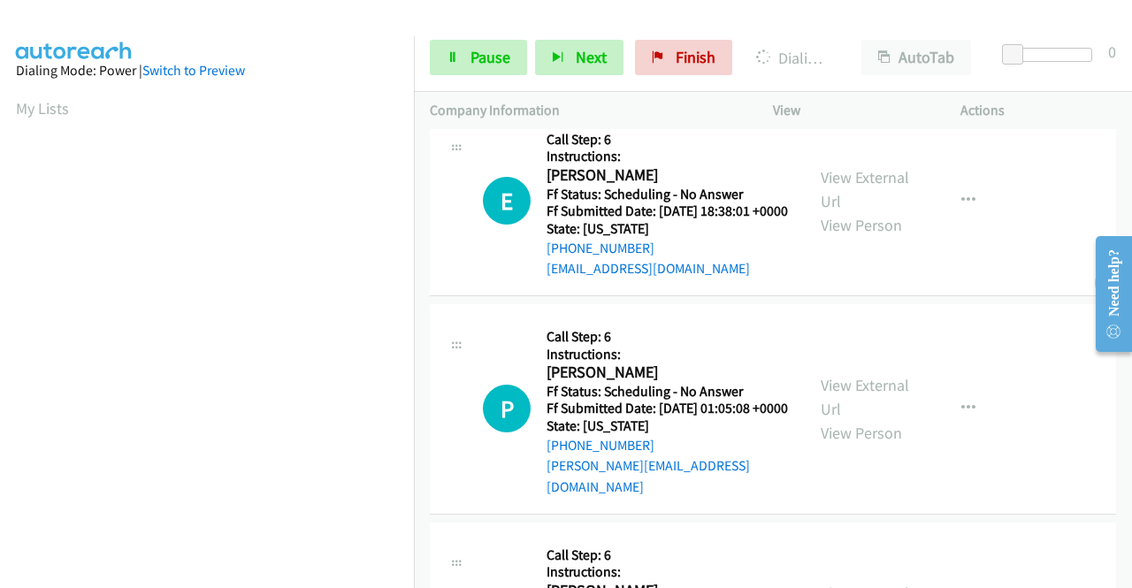
scroll to position [2625, 0]
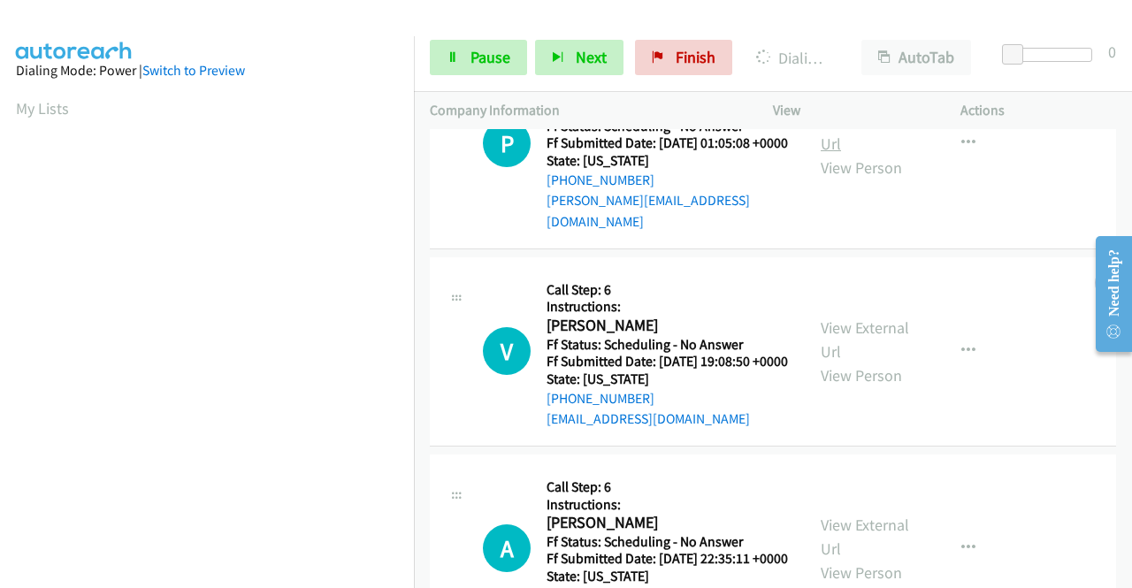
click at [855, 154] on link "View External Url" at bounding box center [865, 132] width 88 height 44
click at [836, 362] on link "View External Url" at bounding box center [865, 339] width 88 height 44
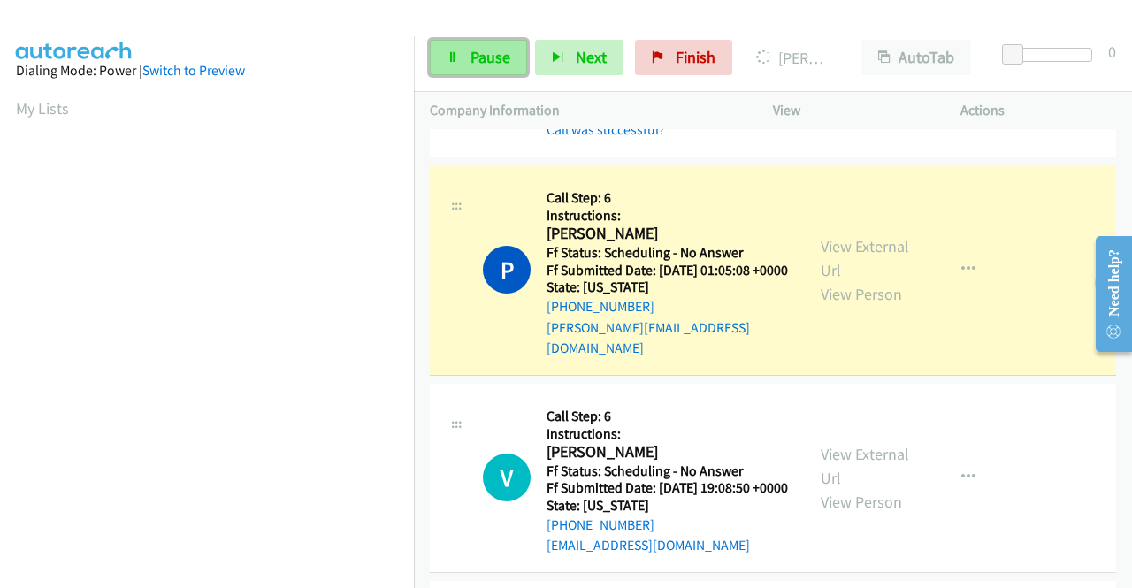
scroll to position [403, 0]
click at [482, 64] on span "Pause" at bounding box center [490, 57] width 40 height 20
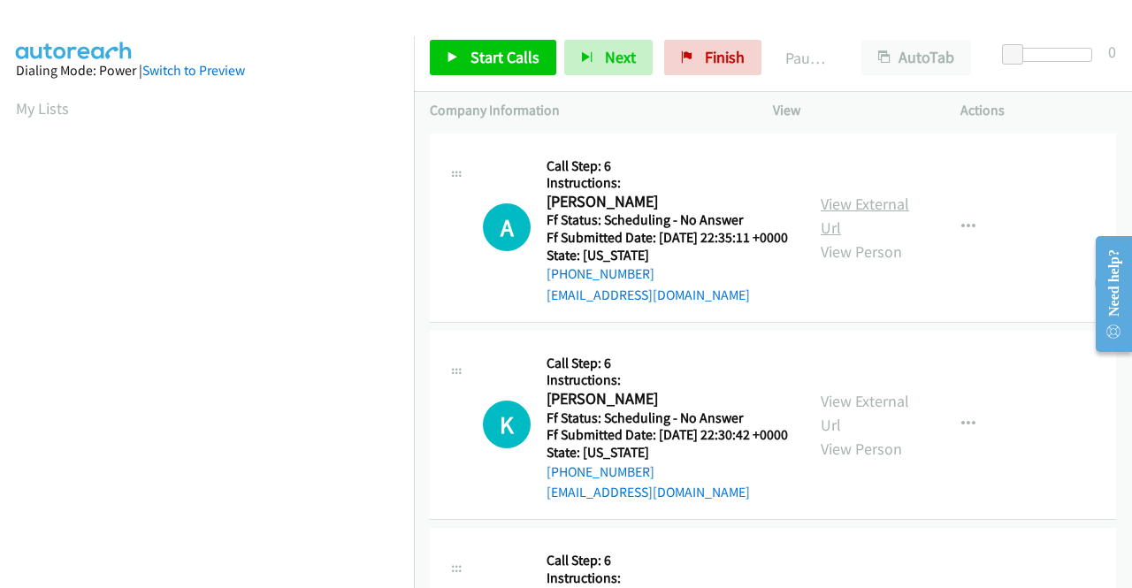
click at [877, 210] on link "View External Url" at bounding box center [865, 216] width 88 height 44
click at [874, 420] on link "View External Url" at bounding box center [865, 413] width 88 height 44
click at [483, 58] on span "Start Calls" at bounding box center [504, 57] width 69 height 20
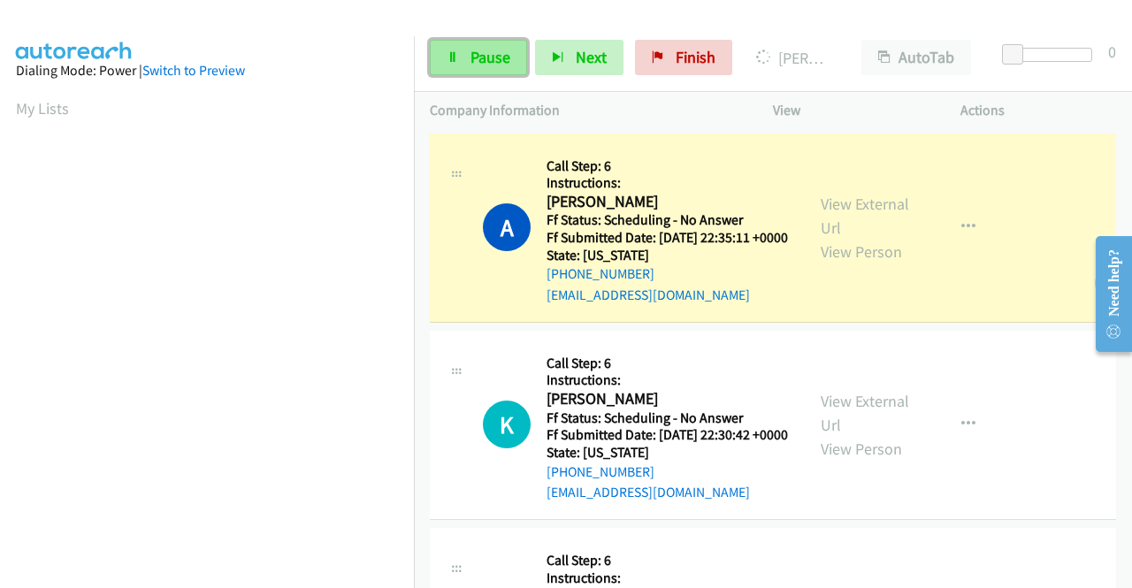
drag, startPoint x: 483, startPoint y: 57, endPoint x: 521, endPoint y: 55, distance: 38.1
click at [483, 57] on span "Pause" at bounding box center [490, 57] width 40 height 20
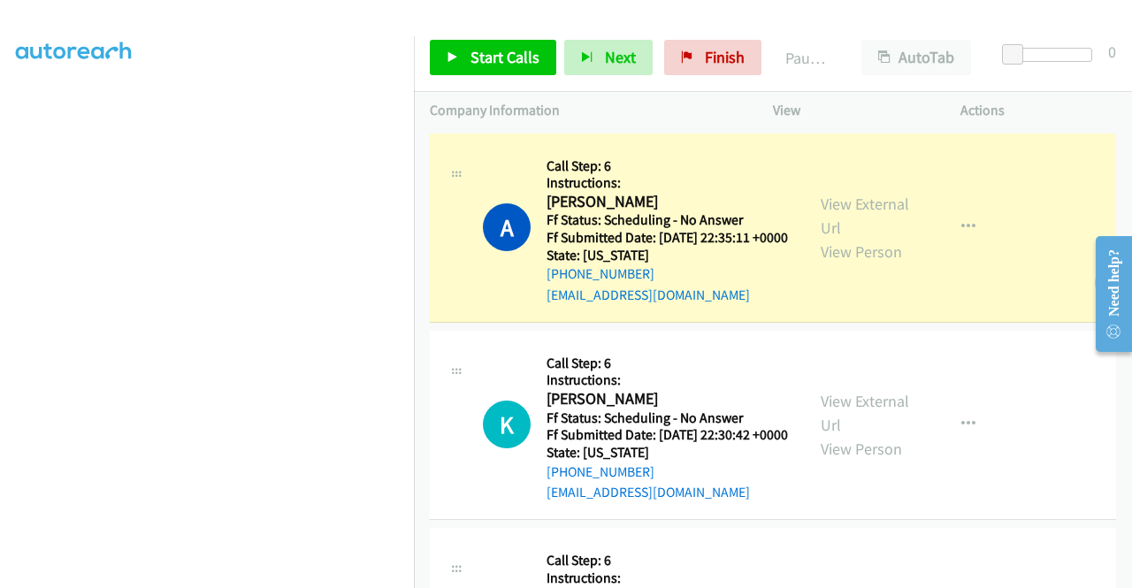
scroll to position [403, 0]
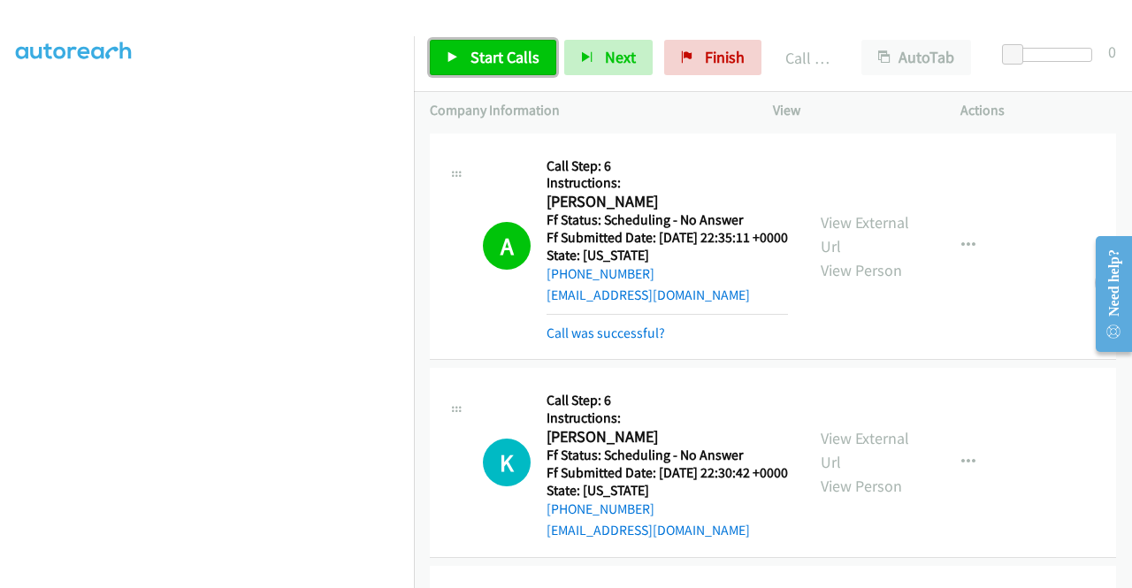
click at [499, 64] on span "Start Calls" at bounding box center [504, 57] width 69 height 20
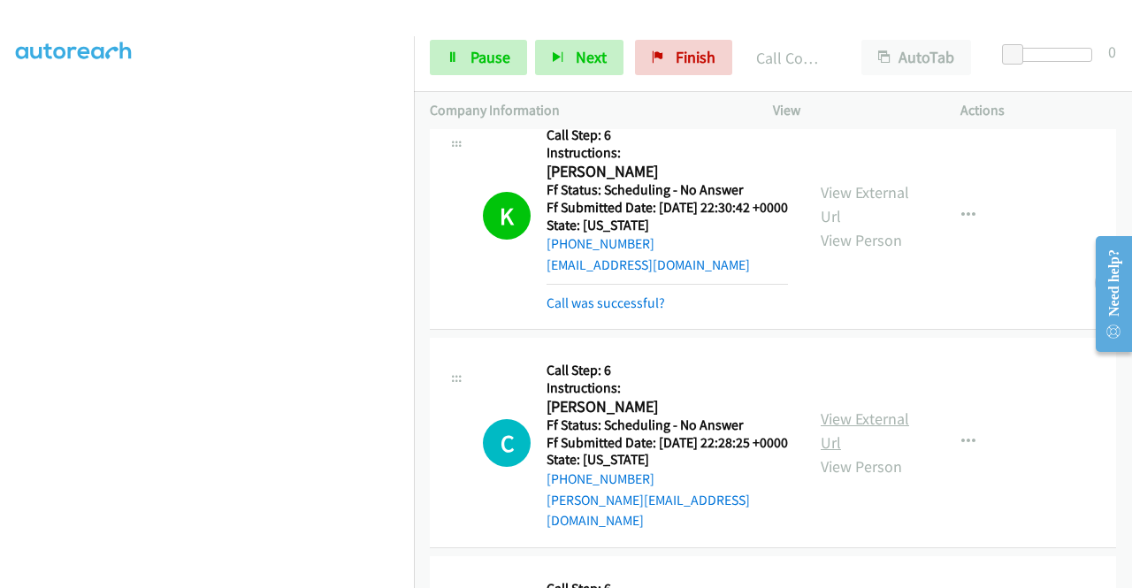
click at [882, 453] on link "View External Url" at bounding box center [865, 431] width 88 height 44
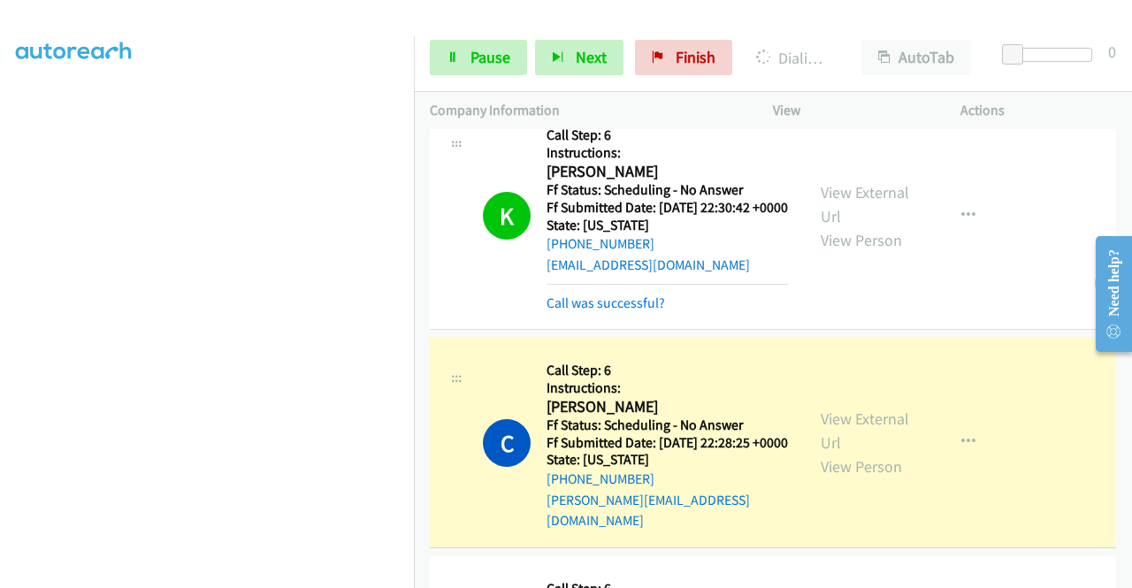
scroll to position [0, 0]
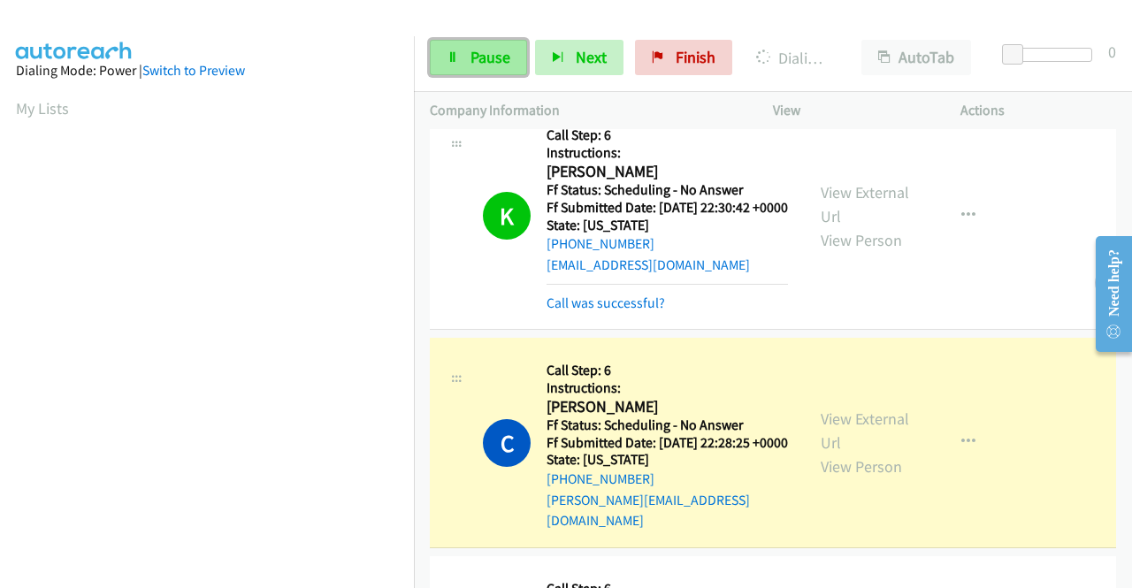
click at [483, 50] on span "Pause" at bounding box center [490, 57] width 40 height 20
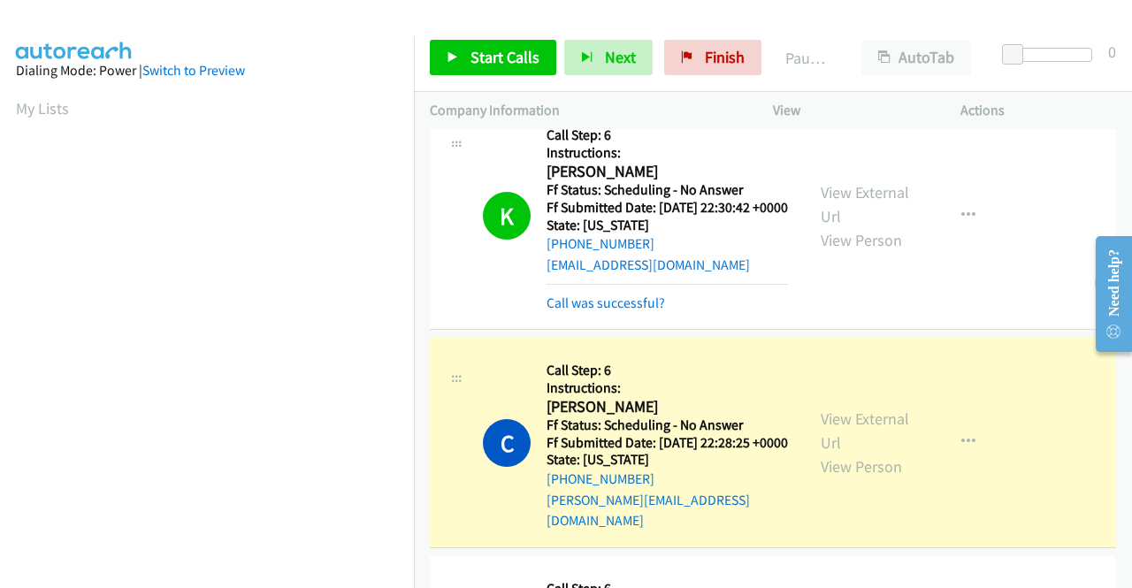
scroll to position [403, 0]
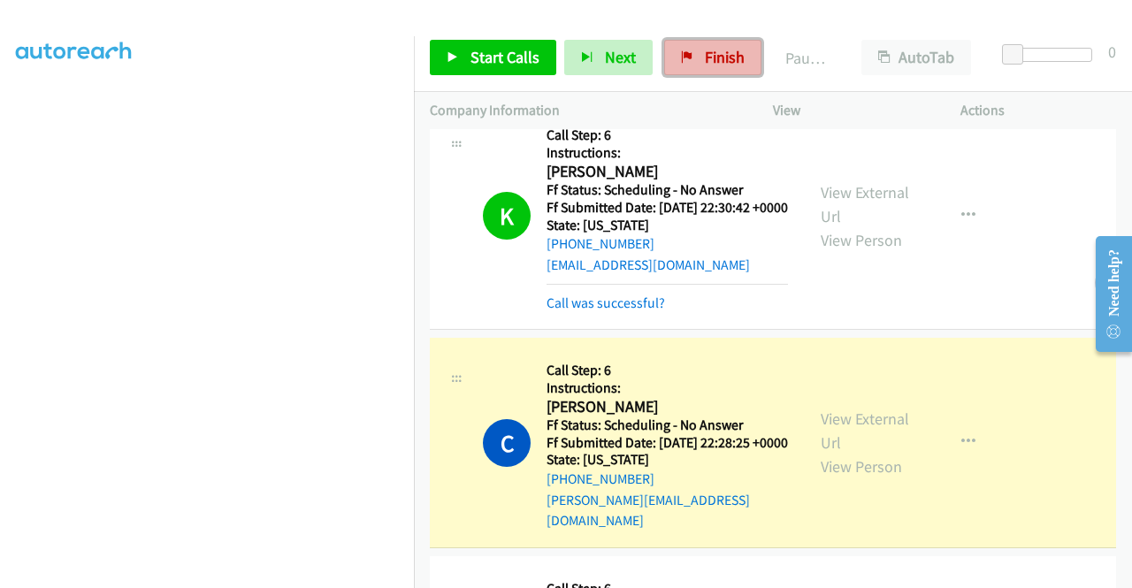
click at [692, 56] on link "Finish" at bounding box center [712, 57] width 97 height 35
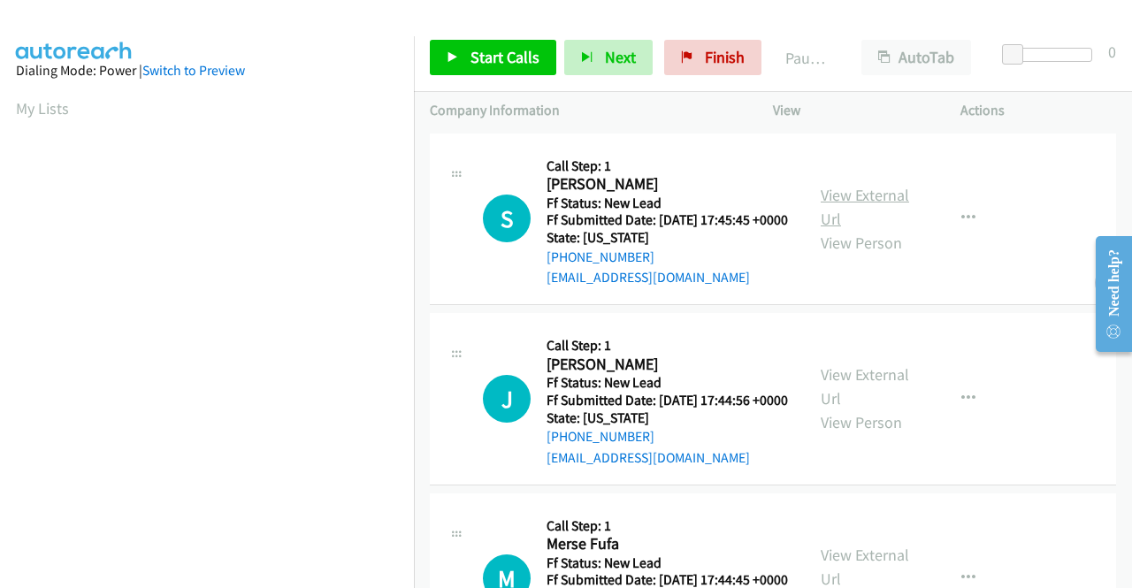
click at [886, 208] on link "View External Url" at bounding box center [865, 207] width 88 height 44
click at [864, 402] on link "View External Url" at bounding box center [865, 386] width 88 height 44
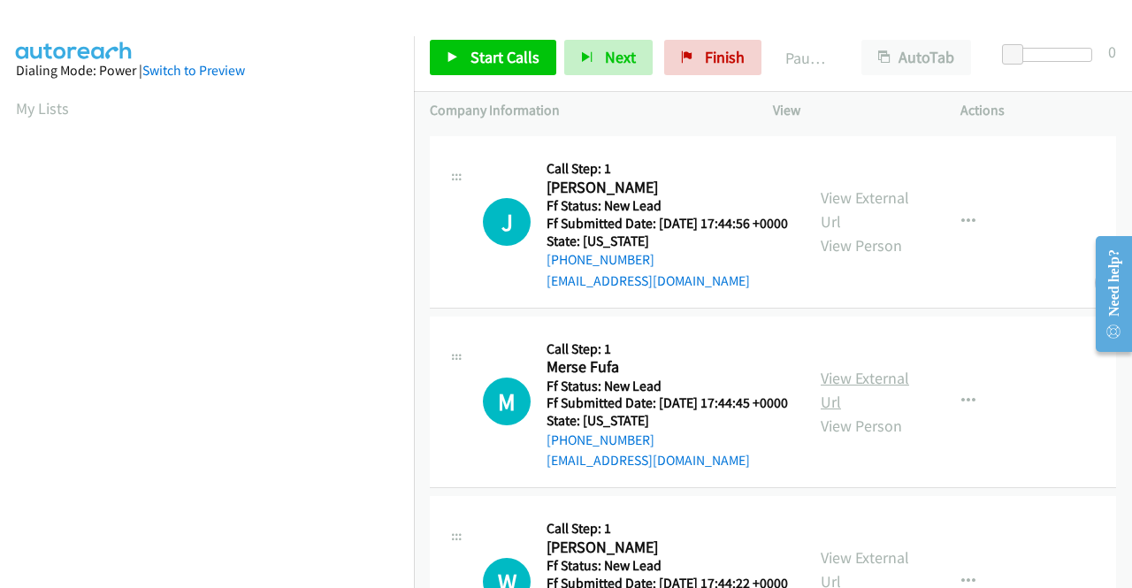
click at [877, 412] on link "View External Url" at bounding box center [865, 390] width 88 height 44
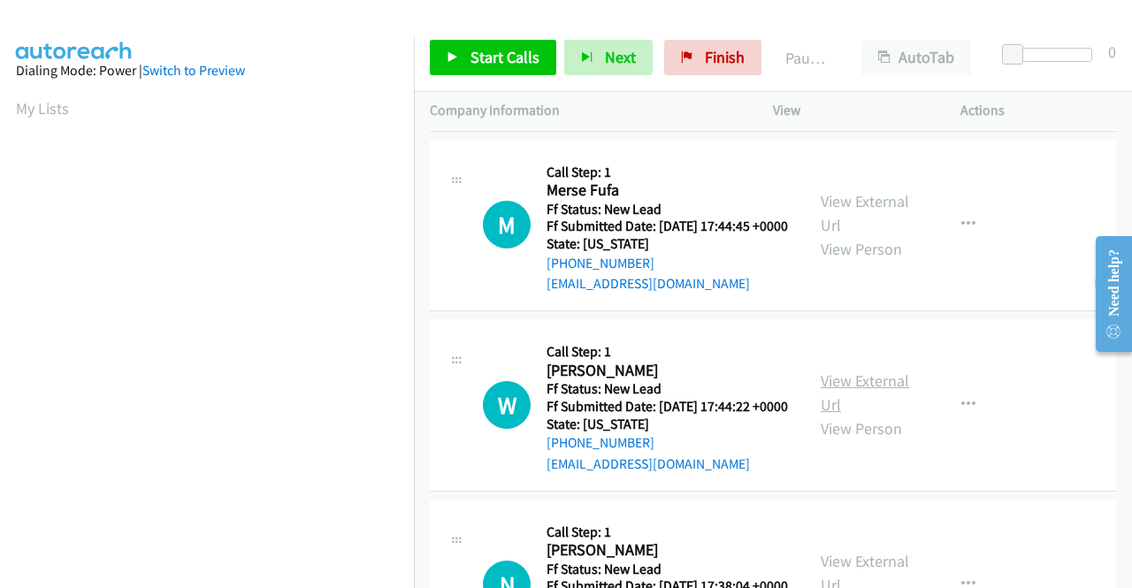
click at [879, 415] on link "View External Url" at bounding box center [865, 392] width 88 height 44
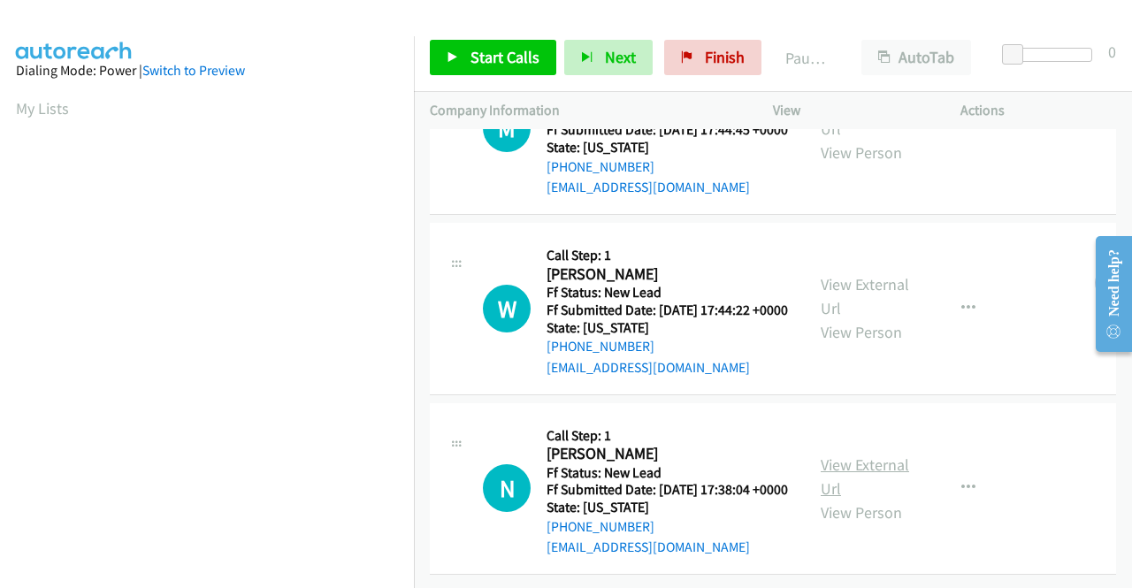
click at [836, 454] on link "View External Url" at bounding box center [865, 476] width 88 height 44
click at [479, 66] on span "Start Calls" at bounding box center [504, 57] width 69 height 20
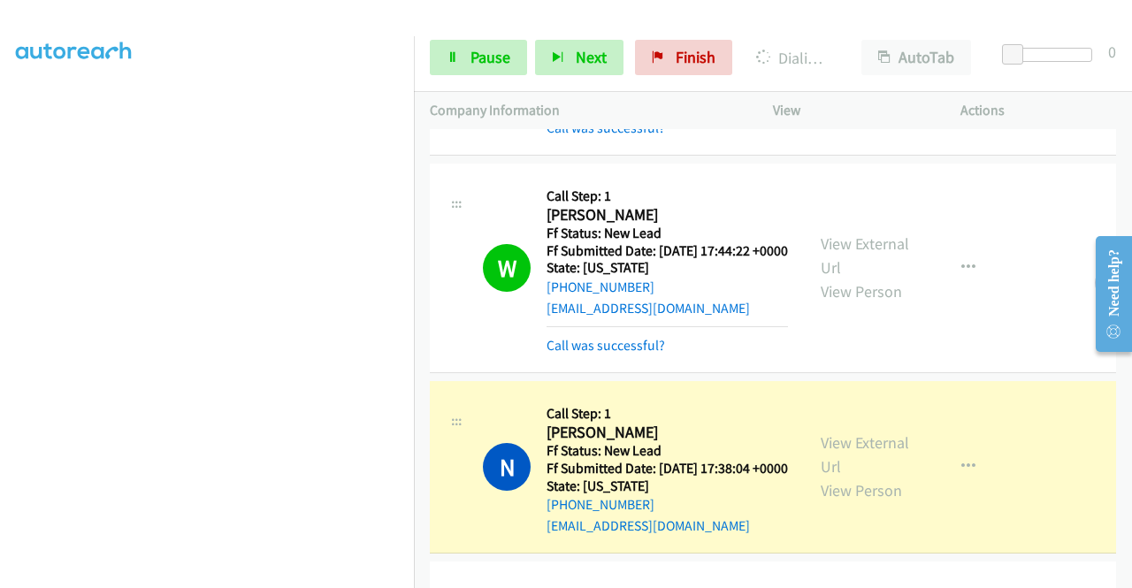
scroll to position [403, 0]
click at [511, 57] on link "Pause" at bounding box center [478, 57] width 97 height 35
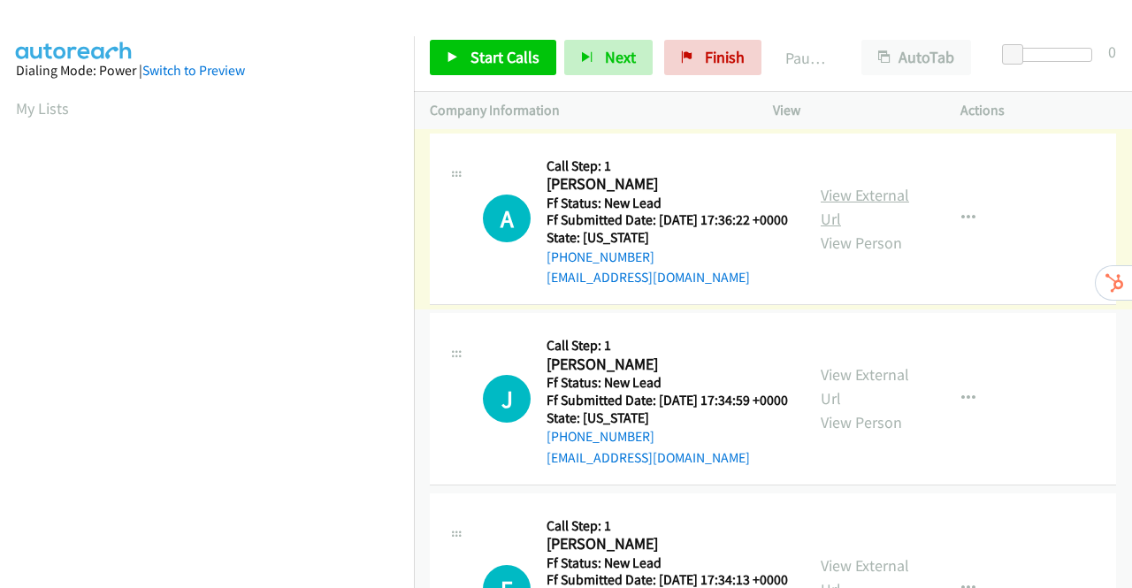
click at [855, 207] on link "View External Url" at bounding box center [865, 207] width 88 height 44
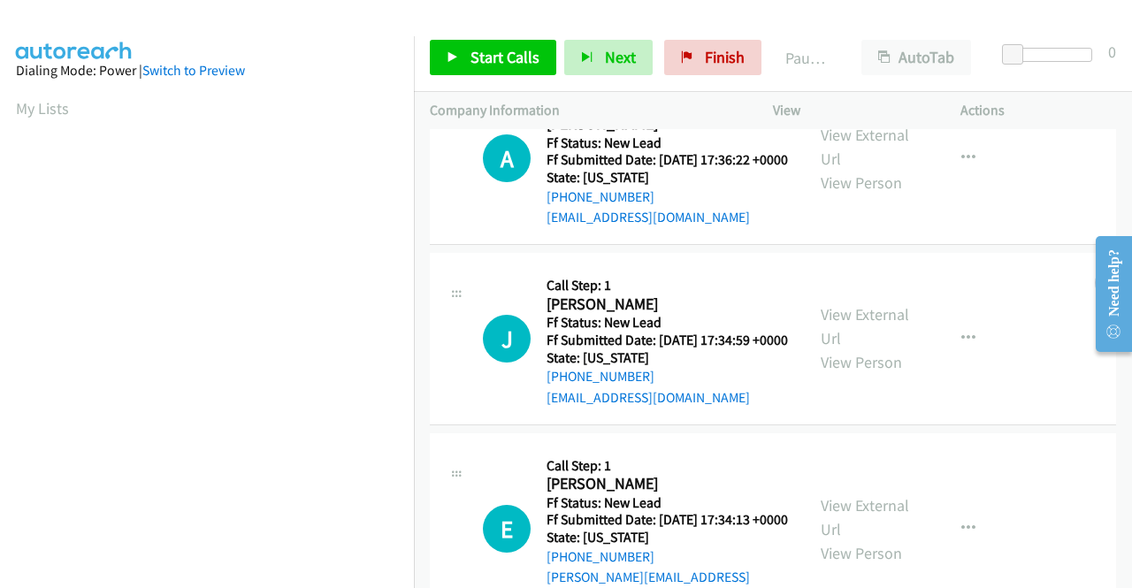
scroll to position [154, 0]
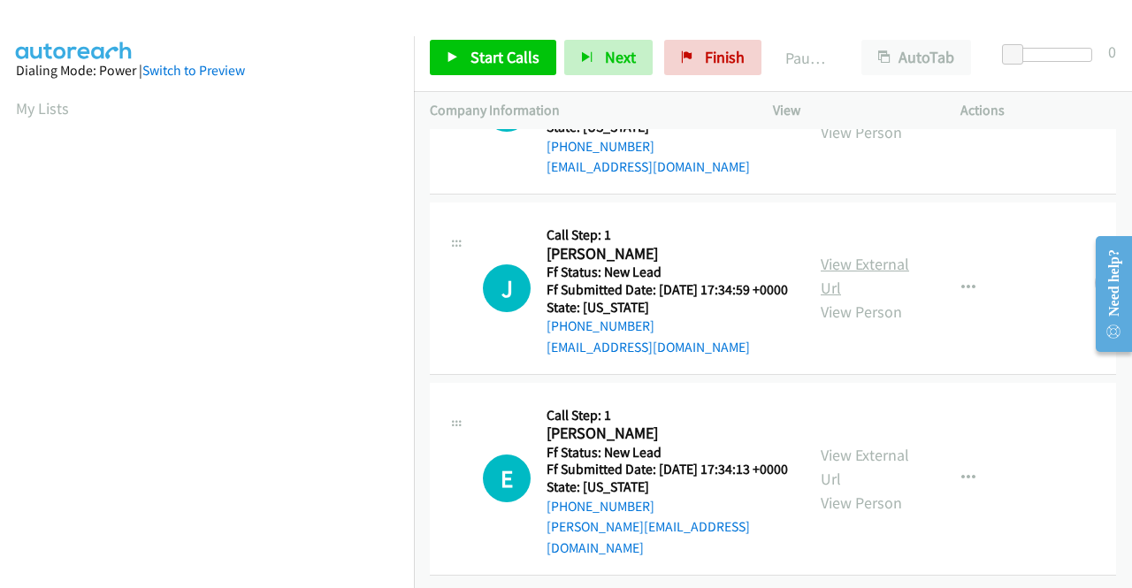
click at [878, 254] on link "View External Url" at bounding box center [865, 276] width 88 height 44
click at [893, 445] on link "View External Url" at bounding box center [865, 467] width 88 height 44
click at [467, 47] on link "Start Calls" at bounding box center [493, 57] width 126 height 35
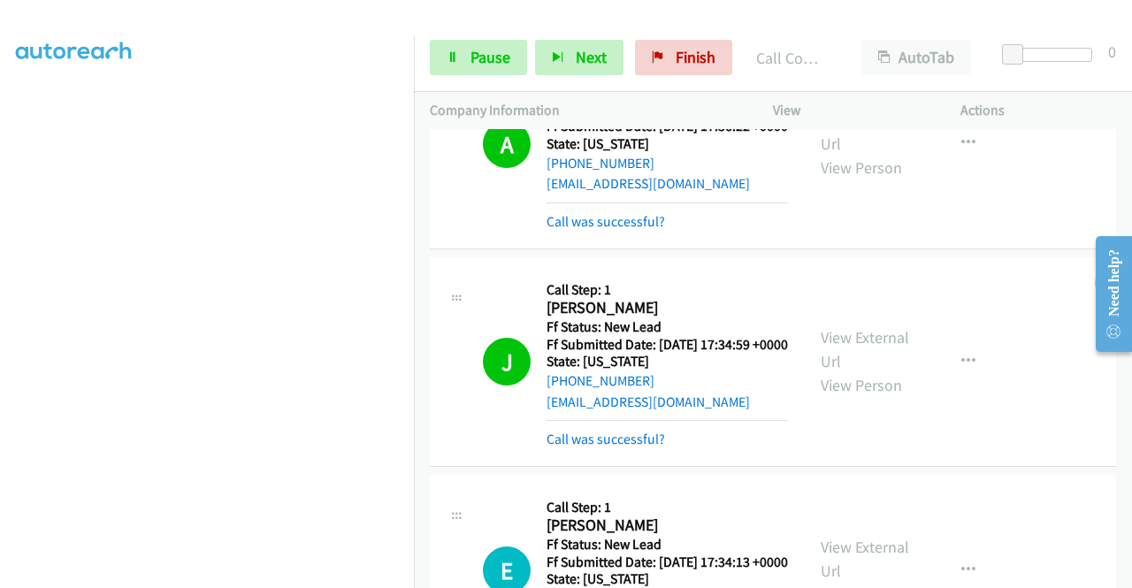
scroll to position [88, 0]
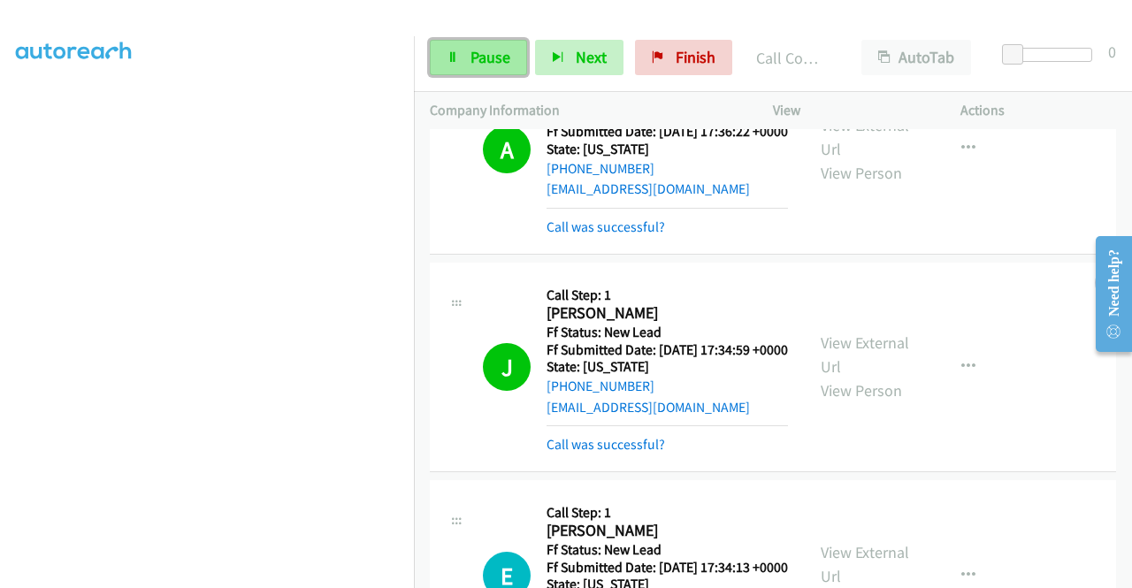
click at [480, 56] on span "Pause" at bounding box center [490, 57] width 40 height 20
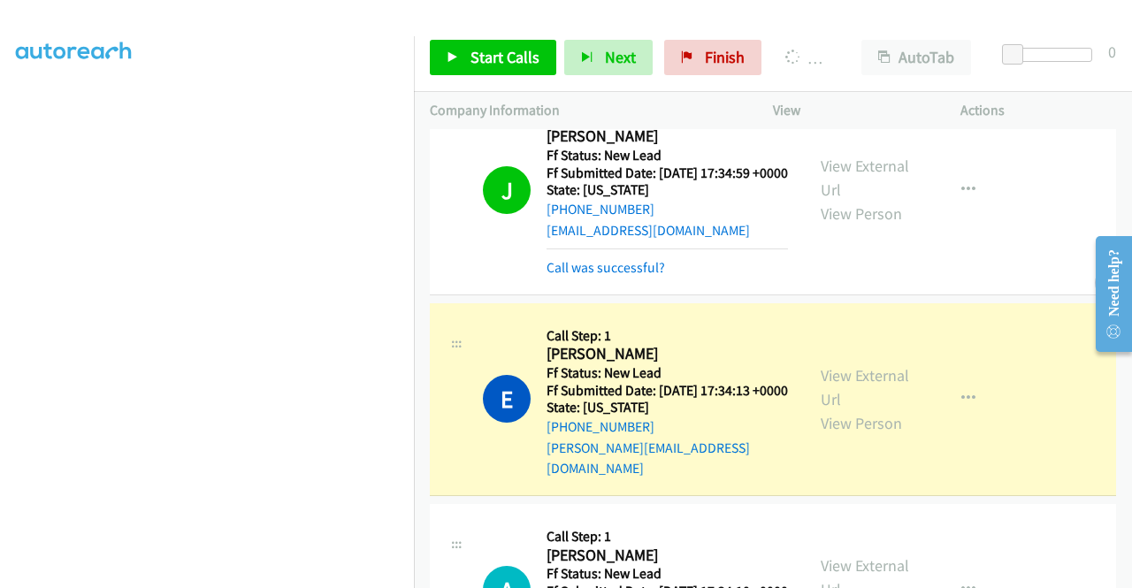
scroll to position [0, 0]
